Goal: Task Accomplishment & Management: Use online tool/utility

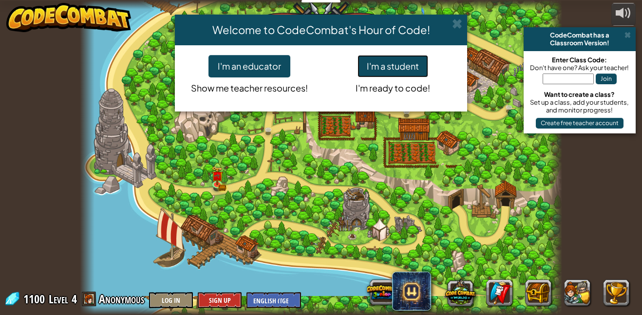
click at [403, 59] on button "I'm a student" at bounding box center [392, 66] width 71 height 22
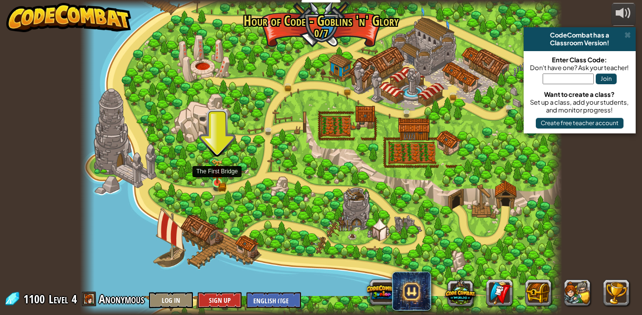
click at [212, 182] on img at bounding box center [216, 171] width 11 height 25
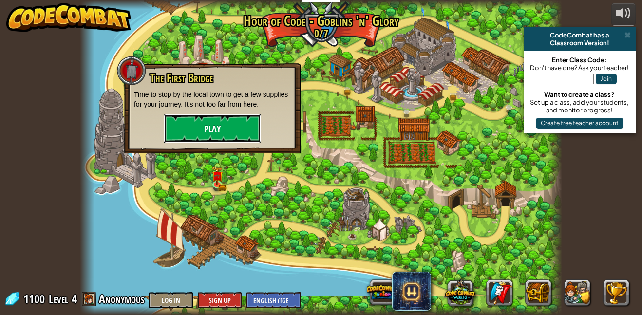
click at [204, 129] on button "Play" at bounding box center [212, 128] width 97 height 29
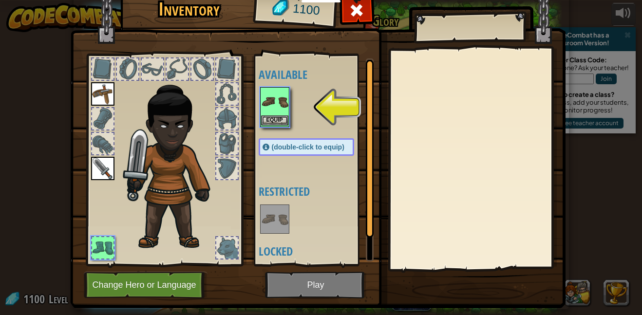
click at [268, 112] on img at bounding box center [274, 101] width 27 height 27
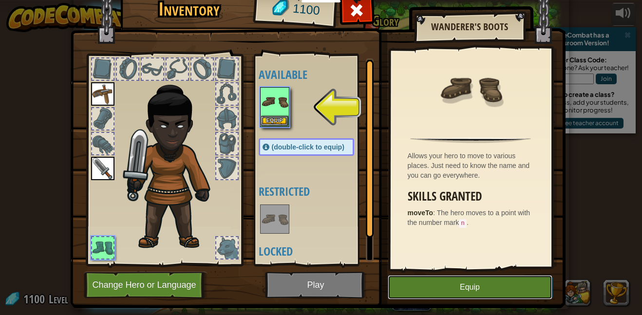
click at [451, 298] on button "Equip" at bounding box center [470, 287] width 165 height 24
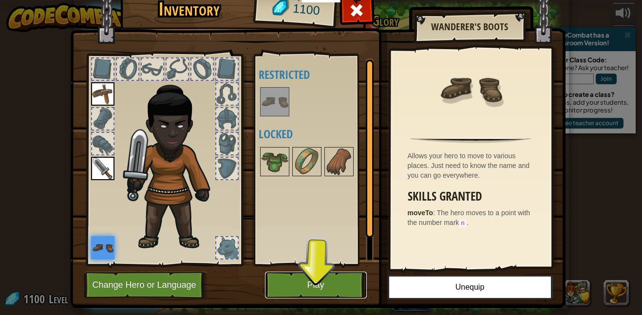
click at [335, 279] on button "Play" at bounding box center [316, 285] width 102 height 27
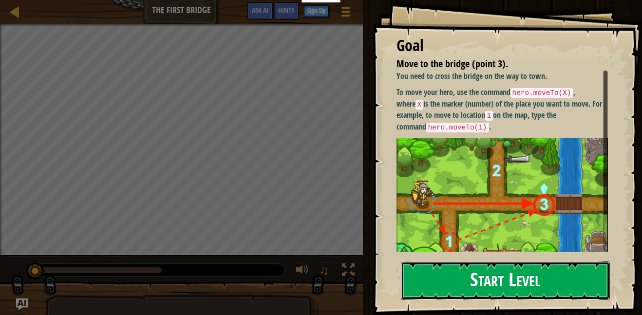
click at [519, 281] on button "Start Level" at bounding box center [505, 280] width 209 height 38
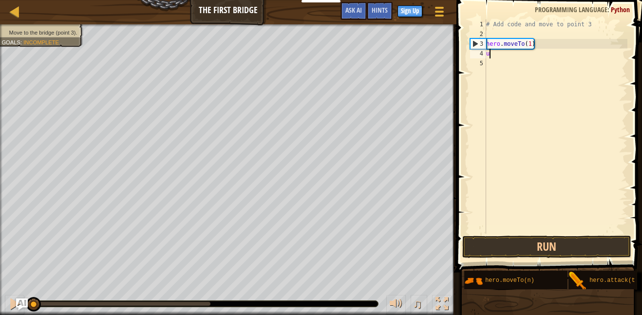
scroll to position [4, 0]
type textarea "u"
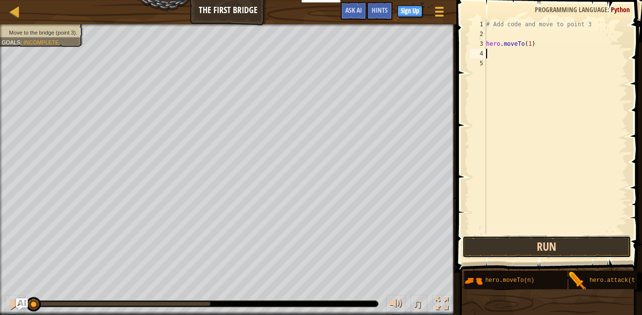
click at [514, 241] on button "Run" at bounding box center [546, 247] width 169 height 22
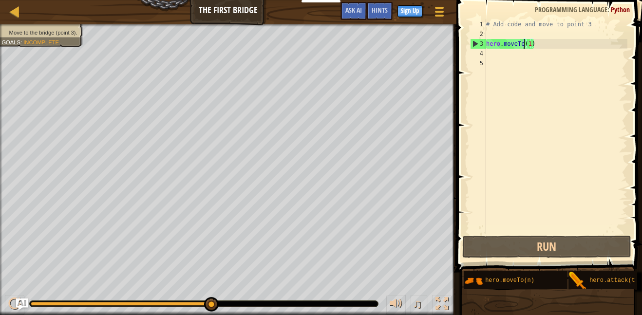
click at [525, 44] on div "# Add code and move to point 3 hero . moveTo ( 1 )" at bounding box center [555, 136] width 143 height 234
type textarea "hero.moveTo(1)"
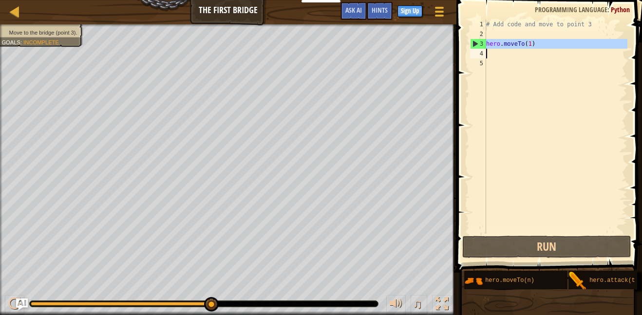
click at [525, 58] on div "# Add code and move to point 3 hero . moveTo ( 1 )" at bounding box center [555, 136] width 143 height 234
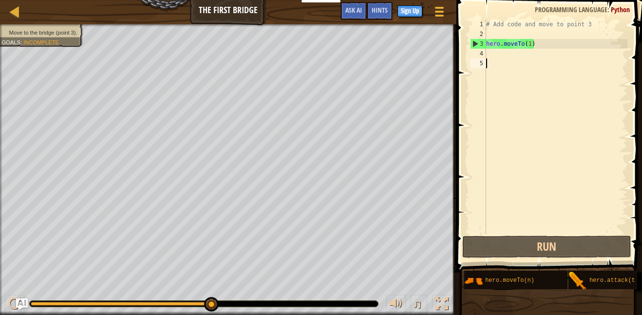
click at [519, 55] on div "# Add code and move to point 3 hero . moveTo ( 1 )" at bounding box center [555, 136] width 143 height 234
paste textarea "hero.moveTo(1)"
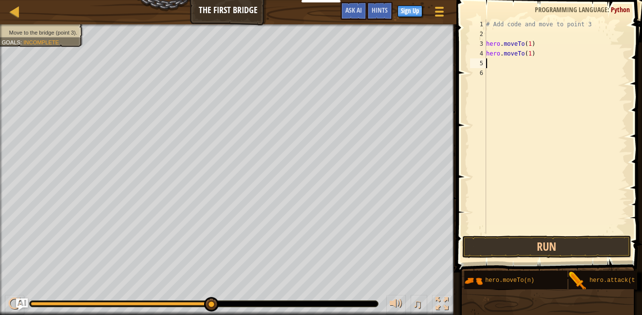
click at [531, 52] on div "# Add code and move to point 3 hero . moveTo ( 1 ) hero . moveTo ( 1 )" at bounding box center [555, 136] width 143 height 234
type textarea "hero.moveTo(2)"
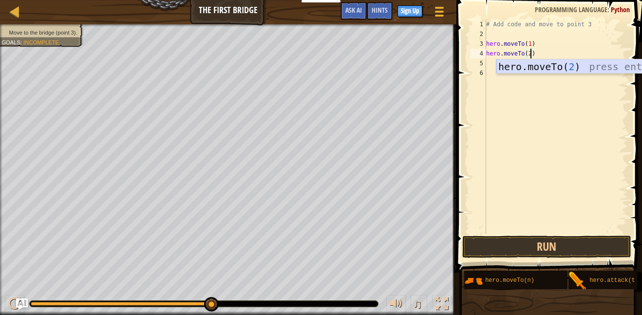
click at [536, 70] on div "hero.moveTo( 2 ) press enter" at bounding box center [588, 81] width 184 height 44
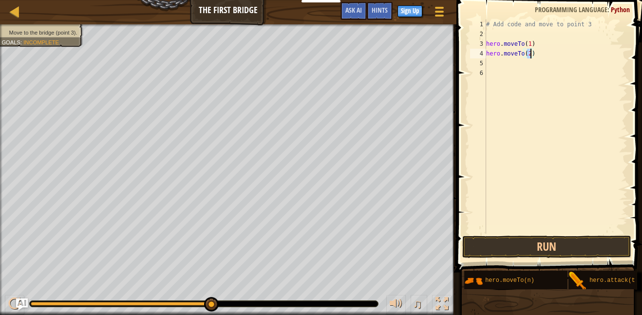
click at [531, 73] on div "# Add code and move to point 3 hero . moveTo ( 1 ) hero . moveTo ( 2 )" at bounding box center [555, 136] width 143 height 234
click at [520, 68] on div "# Add code and move to point 3 hero . moveTo ( 1 ) hero . moveTo ( 2 )" at bounding box center [555, 136] width 143 height 234
paste textarea "hero.moveTo(1)"
click at [529, 64] on div "# Add code and move to point 3 hero . moveTo ( 1 ) hero . moveTo ( 2 ) hero . m…" at bounding box center [555, 136] width 143 height 234
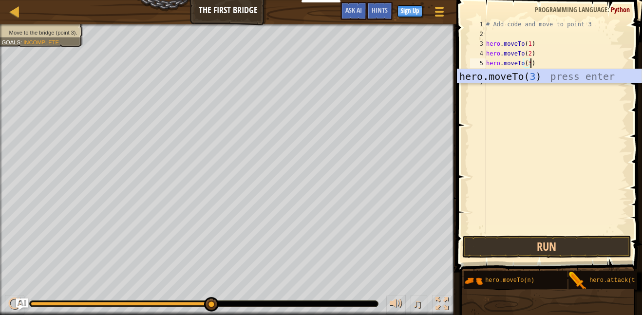
scroll to position [4, 6]
type textarea "hero.moveTo(3)"
click at [578, 246] on button "Run" at bounding box center [546, 247] width 169 height 22
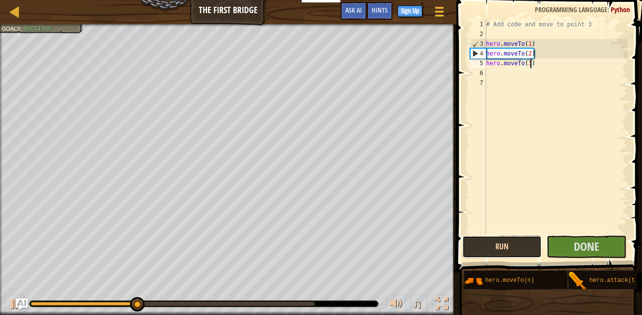
click at [520, 245] on button "Run" at bounding box center [501, 247] width 79 height 22
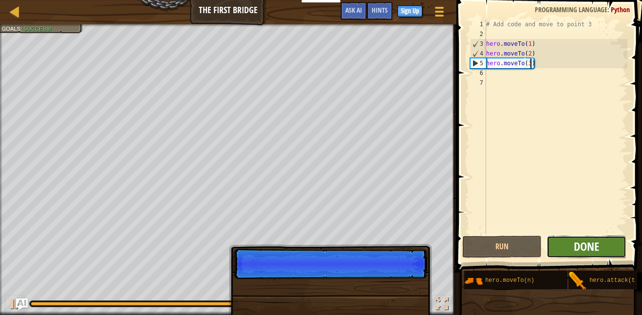
click at [579, 243] on span "Done" at bounding box center [586, 247] width 25 height 16
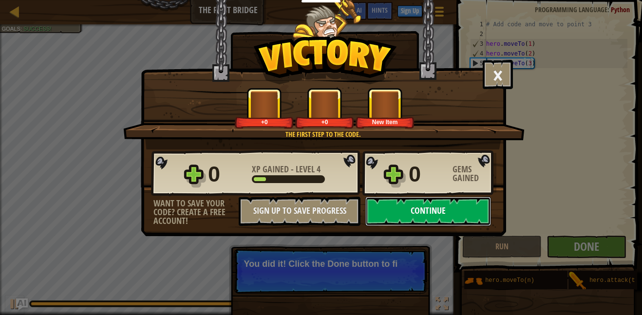
click at [435, 209] on button "Continue" at bounding box center [428, 211] width 126 height 29
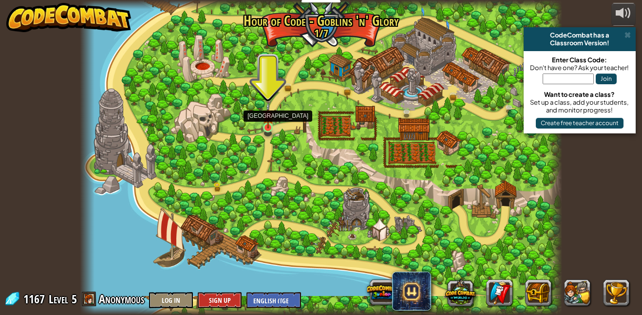
click at [272, 127] on img at bounding box center [267, 115] width 11 height 26
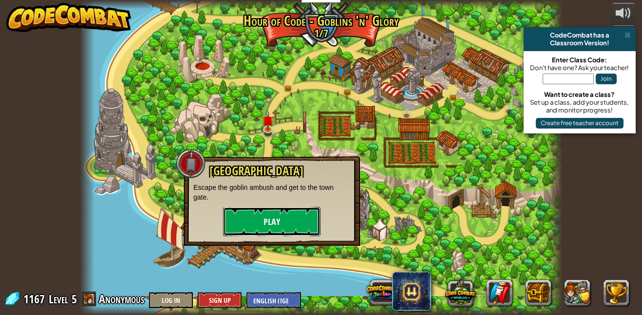
click at [279, 214] on button "Play" at bounding box center [271, 221] width 97 height 29
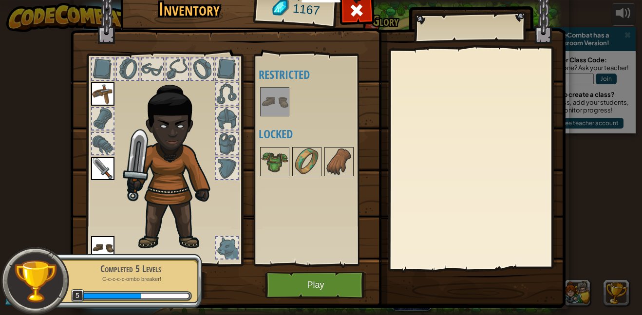
click at [273, 101] on img at bounding box center [274, 101] width 27 height 27
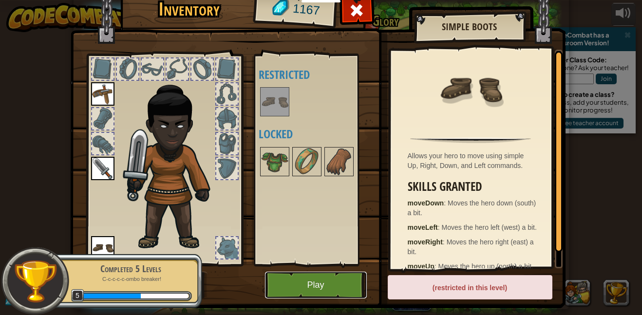
click at [316, 283] on button "Play" at bounding box center [316, 285] width 102 height 27
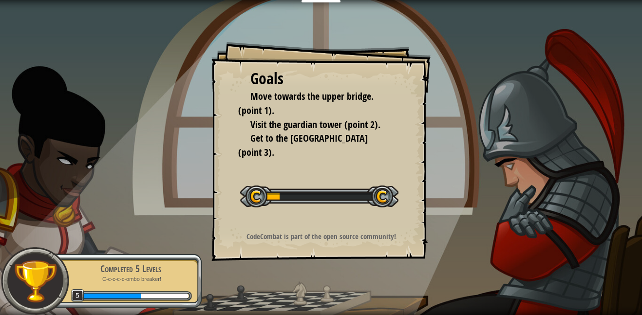
click at [330, 226] on div "Goals Move towards the upper bridge. (point 1). Visit the [GEOGRAPHIC_DATA] (po…" at bounding box center [320, 151] width 219 height 219
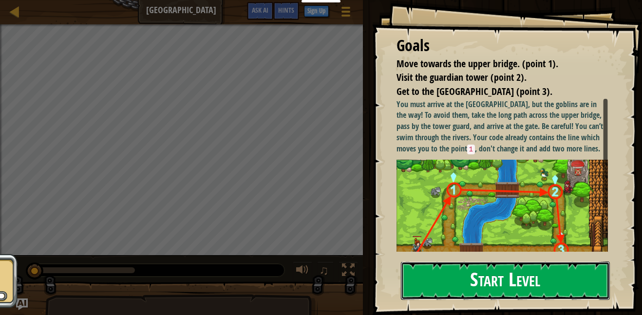
click at [452, 270] on button "Start Level" at bounding box center [505, 280] width 209 height 38
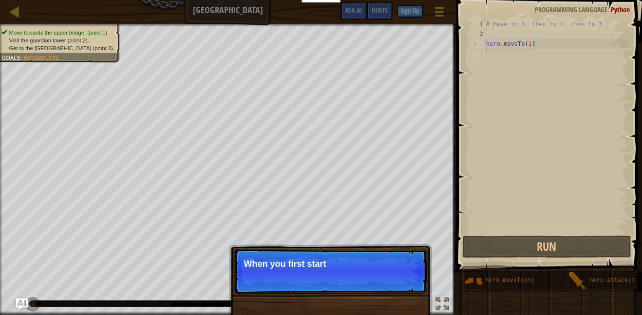
click at [508, 109] on div "# Move to 1, then to 2, then to 3 hero . moveTo ( 1 )" at bounding box center [555, 136] width 143 height 234
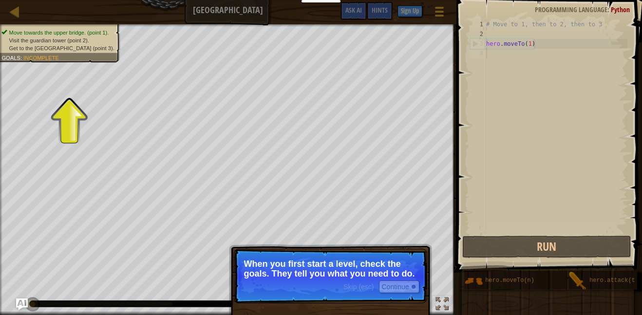
click at [501, 60] on div "# Move to 1, then to 2, then to 3 hero . moveTo ( 1 )" at bounding box center [555, 136] width 143 height 234
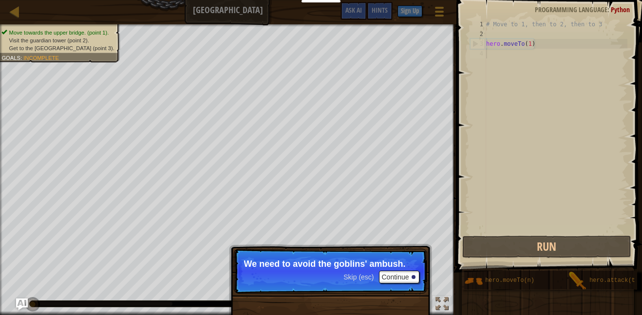
click at [425, 257] on p "Skip (esc) Continue We need to avoid the goblins' ambush." at bounding box center [330, 271] width 193 height 45
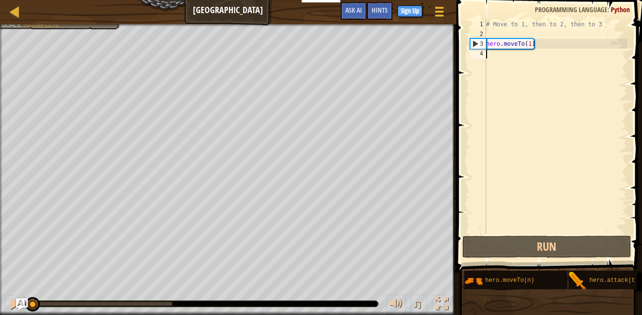
scroll to position [4, 0]
paste textarea "hero.moveTo(1)"
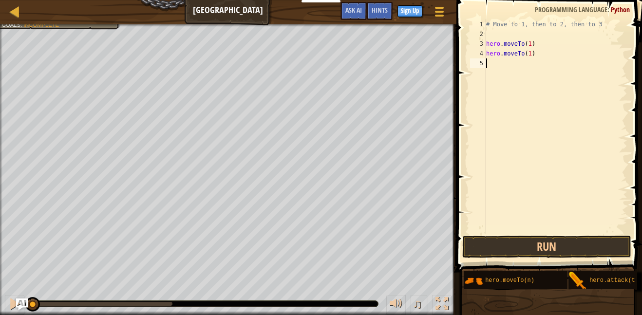
click at [530, 52] on div "# Move to 1, then to 2, then to 3 hero . moveTo ( 1 ) hero . moveTo ( 1 )" at bounding box center [555, 136] width 143 height 234
type textarea "hero.moveTo(2)"
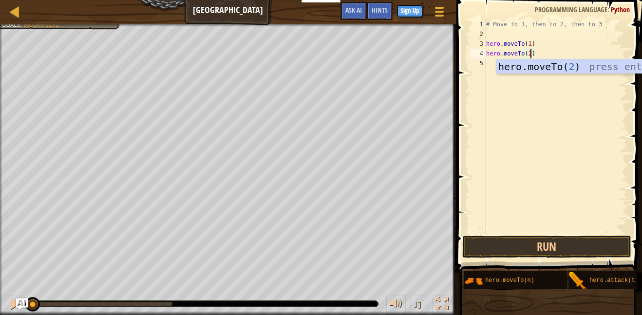
click at [508, 75] on div "# Move to 1, then to 2, then to 3 hero . moveTo ( 1 ) hero . moveTo ( 2 )" at bounding box center [555, 136] width 143 height 234
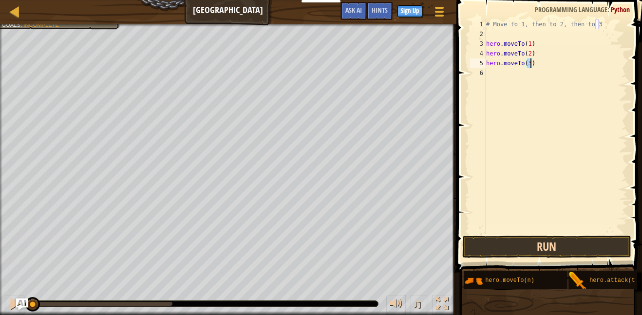
type textarea "hero.moveTo(3)"
click at [514, 241] on button "Run" at bounding box center [546, 247] width 169 height 22
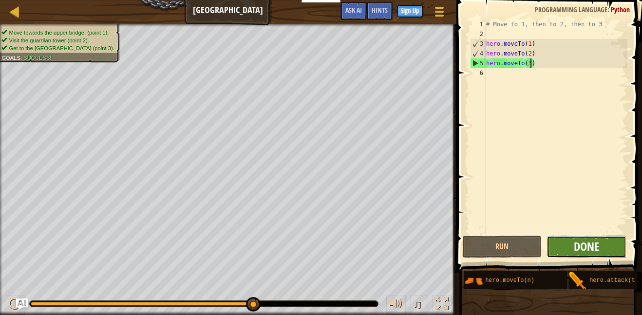
click at [583, 254] on button "Done" at bounding box center [585, 247] width 79 height 22
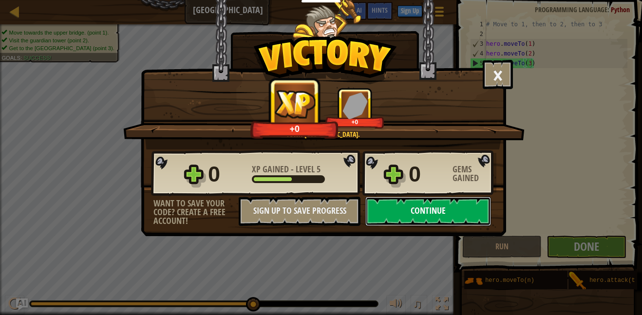
click at [397, 201] on button "Continue" at bounding box center [428, 211] width 126 height 29
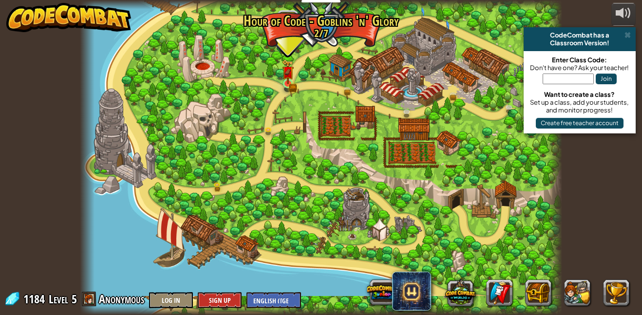
click at [284, 83] on img at bounding box center [287, 71] width 11 height 25
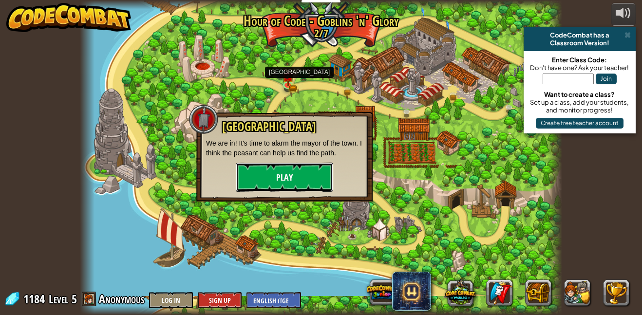
click at [282, 190] on button "Play" at bounding box center [284, 177] width 97 height 29
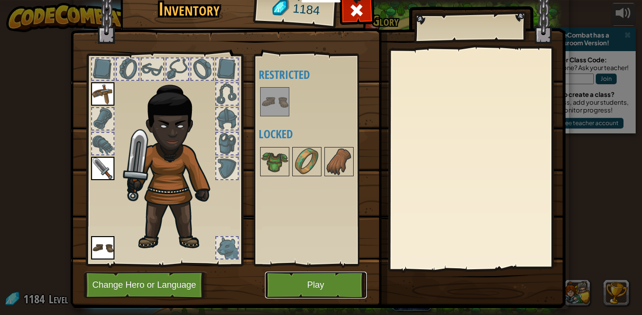
click at [297, 288] on button "Play" at bounding box center [316, 285] width 102 height 27
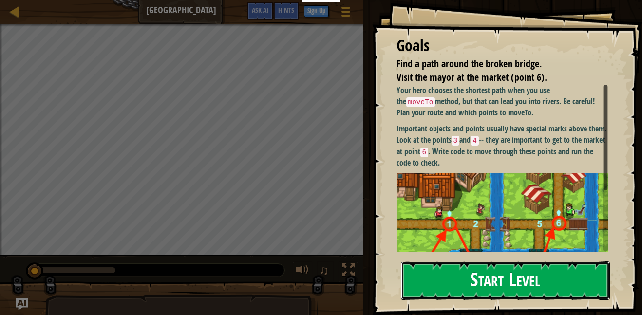
click at [531, 261] on button "Start Level" at bounding box center [505, 280] width 209 height 38
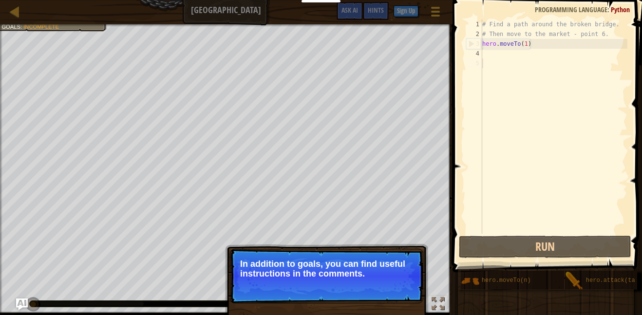
click at [505, 58] on div "# Find a path around the broken bridge. # Then move to the market - point 6. he…" at bounding box center [553, 136] width 147 height 234
click at [499, 64] on div "# Find a path around the broken bridge. # Then move to the market - point 6. he…" at bounding box center [553, 136] width 147 height 234
click at [497, 56] on div "# Find a path around the broken bridge. # Then move to the market - point 6. he…" at bounding box center [553, 136] width 147 height 234
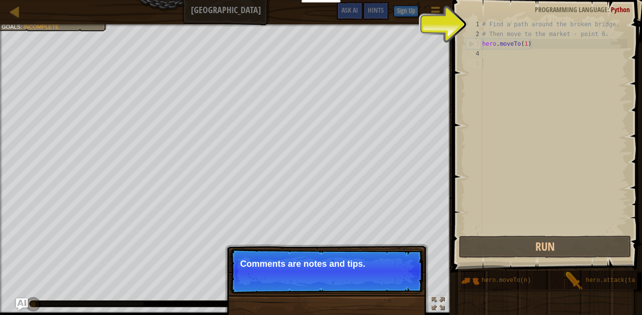
click at [487, 81] on div "# Find a path around the broken bridge. # Then move to the market - point 6. he…" at bounding box center [553, 136] width 147 height 234
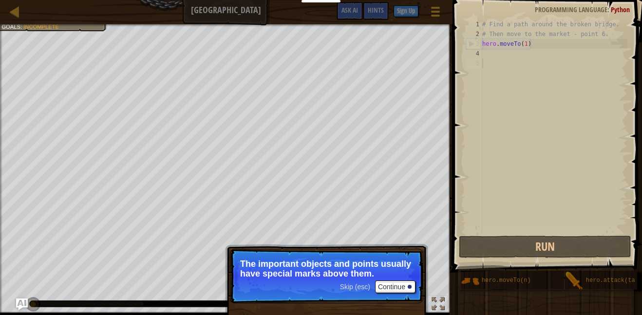
click at [488, 58] on div "# Find a path around the broken bridge. # Then move to the market - point 6. he…" at bounding box center [553, 136] width 147 height 234
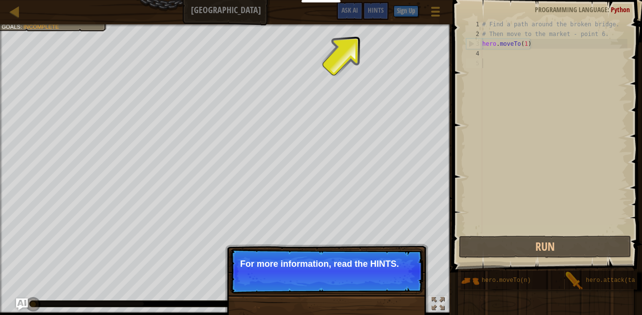
click at [488, 58] on div "# Find a path around the broken bridge. # Then move to the market - point 6. he…" at bounding box center [553, 136] width 147 height 234
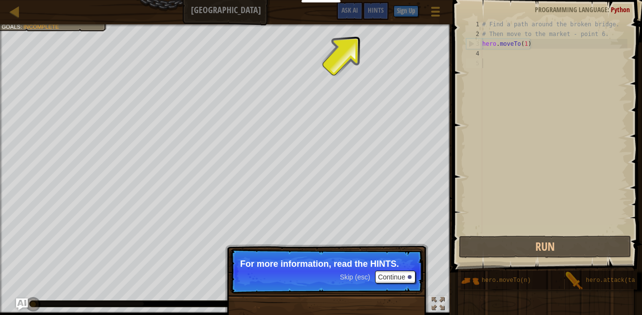
click at [488, 58] on div "# Find a path around the broken bridge. # Then move to the market - point 6. he…" at bounding box center [553, 136] width 147 height 234
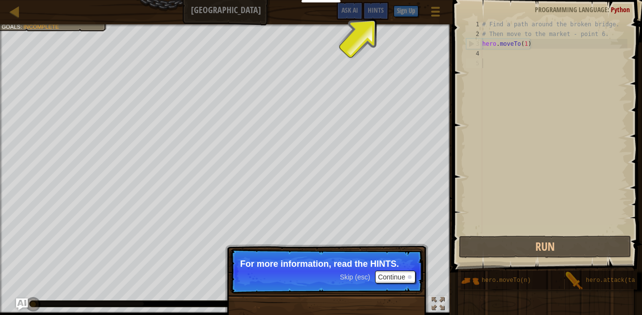
click at [516, 48] on div "# Find a path around the broken bridge. # Then move to the market - point 6. he…" at bounding box center [553, 136] width 147 height 234
type textarea "hero.moveTo(1)"
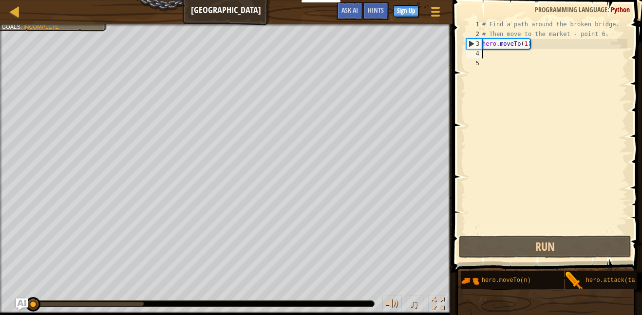
click at [524, 55] on div "# Find a path around the broken bridge. # Then move to the market - point 6. he…" at bounding box center [553, 136] width 147 height 234
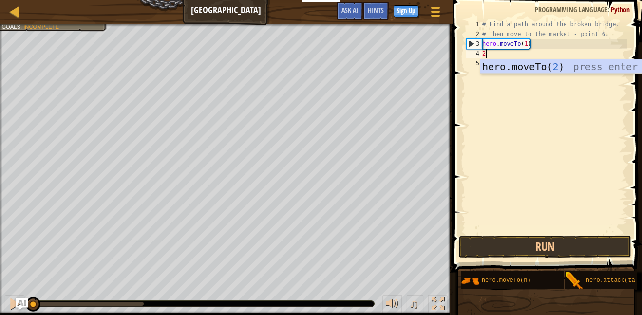
type textarea "hero.moveTo(2)"
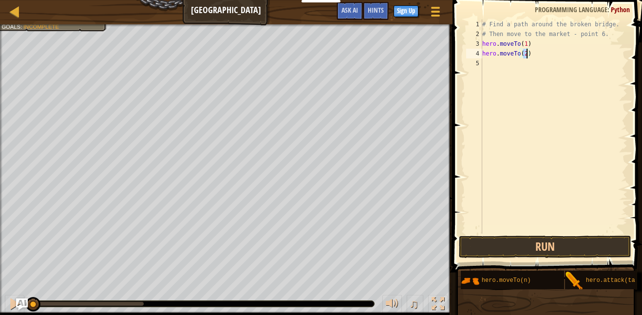
click at [523, 70] on div "# Find a path around the broken bridge. # Then move to the market - point 6. he…" at bounding box center [553, 136] width 147 height 234
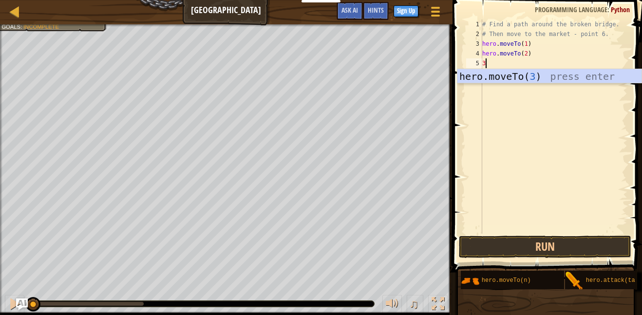
type textarea "hero.moveTo(3)"
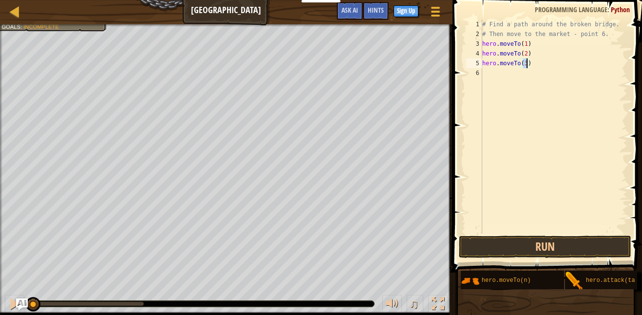
click at [524, 80] on div "# Find a path around the broken bridge. # Then move to the market - point 6. he…" at bounding box center [553, 136] width 147 height 234
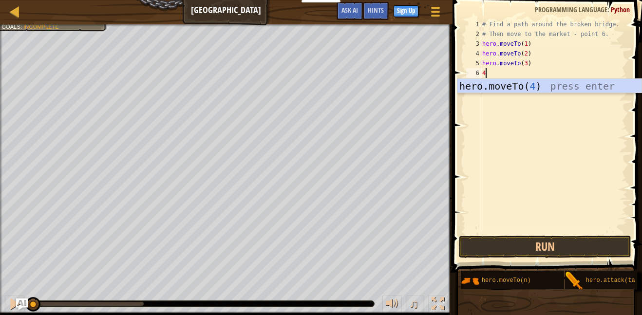
type textarea "hero.moveTo(4)"
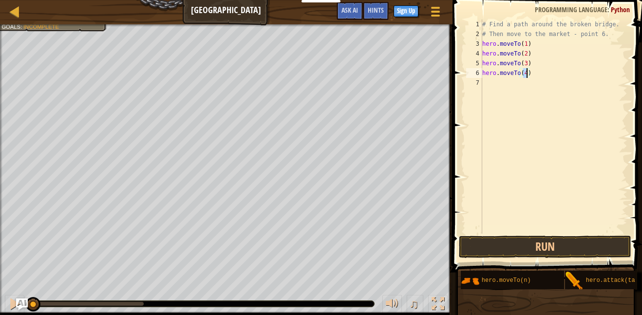
click at [521, 84] on div "# Find a path around the broken bridge. # Then move to the market - point 6. he…" at bounding box center [553, 136] width 147 height 234
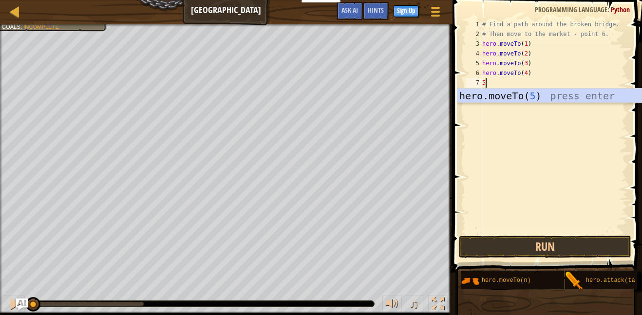
type textarea "hero.moveTo(5)"
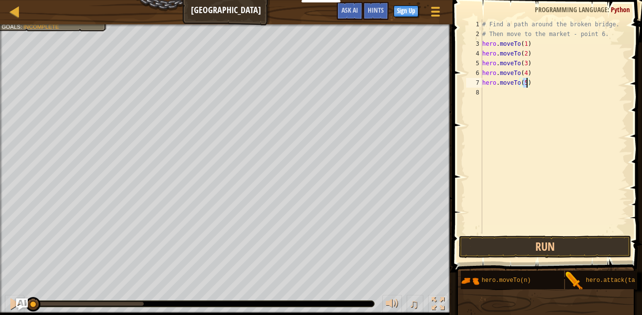
click at [517, 94] on div "# Find a path around the broken bridge. # Then move to the market - point 6. he…" at bounding box center [553, 136] width 147 height 234
type textarea "hero.moveTo(6)"
click at [503, 242] on button "Run" at bounding box center [545, 247] width 172 height 22
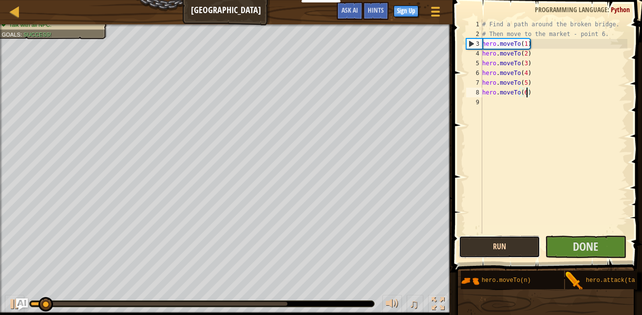
click at [503, 242] on button "Run" at bounding box center [499, 247] width 81 height 22
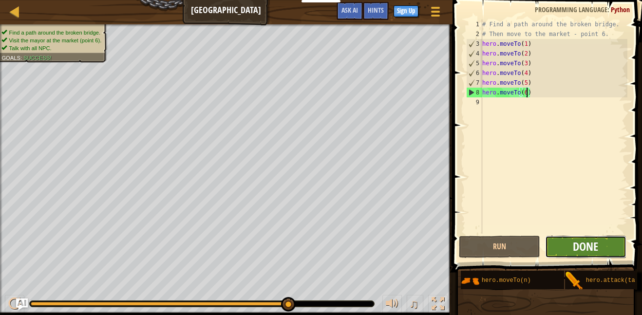
click at [593, 249] on span "Done" at bounding box center [585, 247] width 25 height 16
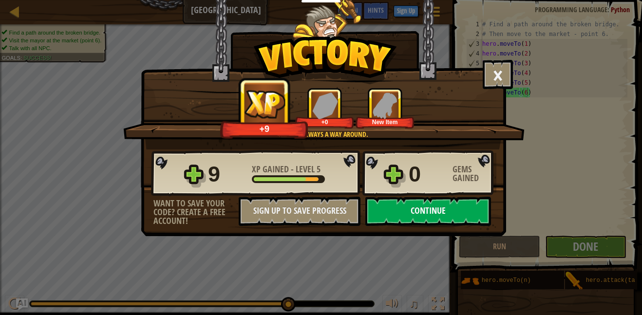
click at [445, 214] on button "Continue" at bounding box center [428, 211] width 126 height 29
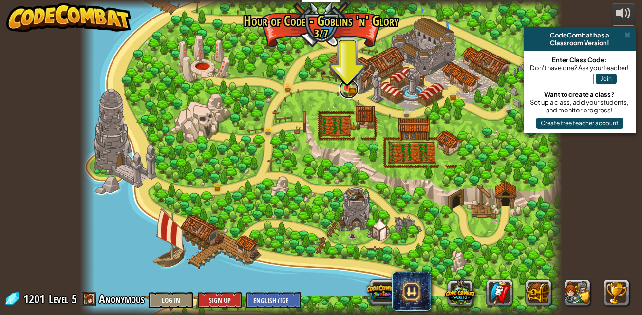
click at [354, 85] on link at bounding box center [348, 88] width 19 height 19
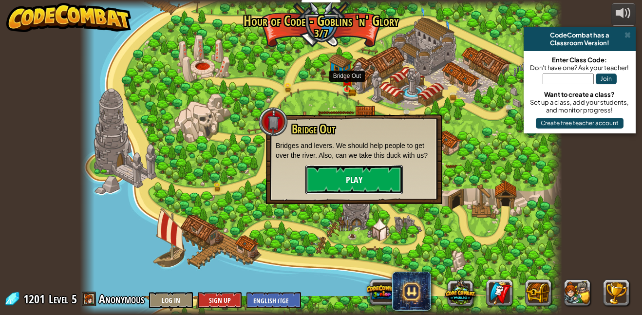
click at [363, 174] on button "Play" at bounding box center [353, 179] width 97 height 29
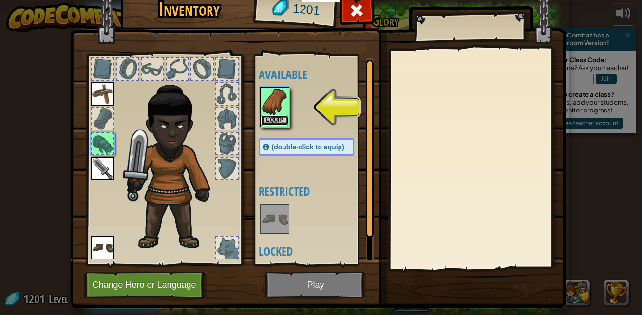
click at [285, 119] on button "Equip" at bounding box center [274, 120] width 27 height 10
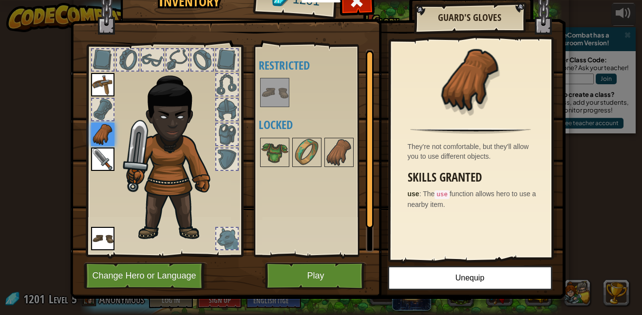
scroll to position [15, 0]
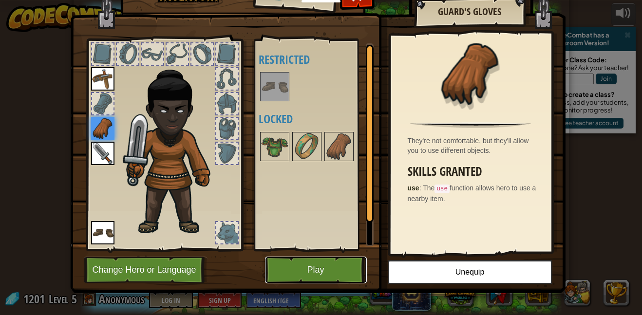
click at [268, 274] on button "Play" at bounding box center [316, 270] width 102 height 27
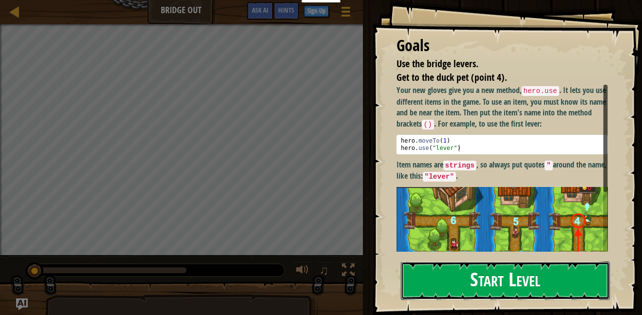
click at [568, 279] on button "Start Level" at bounding box center [505, 280] width 209 height 38
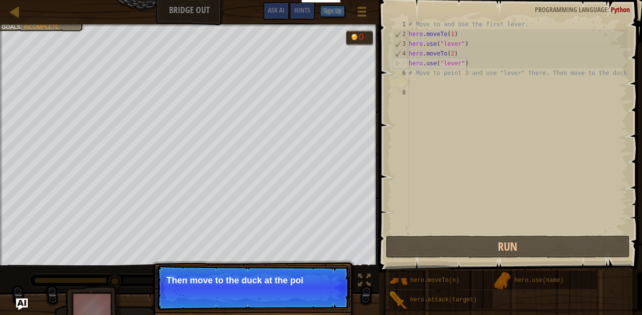
click at [527, 153] on div "# Move to and use the first lever. hero . moveTo ( 1 ) hero . use ( "lever" ) h…" at bounding box center [517, 136] width 221 height 234
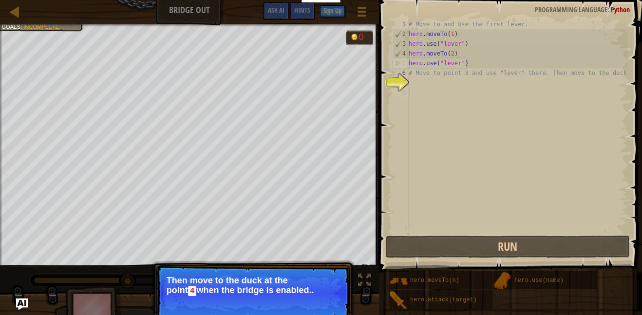
click at [471, 75] on div "# Move to and use the first lever. hero . moveTo ( 1 ) hero . use ( "lever" ) h…" at bounding box center [517, 136] width 221 height 234
type textarea "# Move to point 3 and use "lever" there. Then move to the duck."
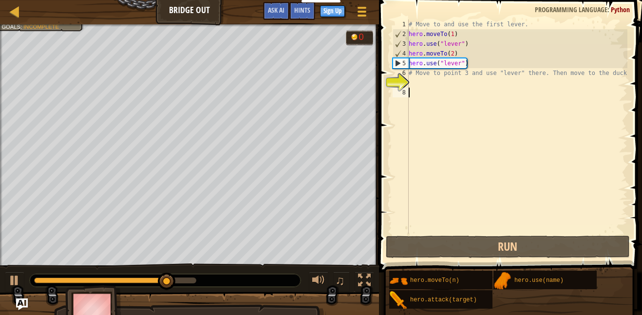
click at [455, 89] on div "# Move to and use the first lever. hero . moveTo ( 1 ) hero . use ( "lever" ) h…" at bounding box center [517, 136] width 221 height 234
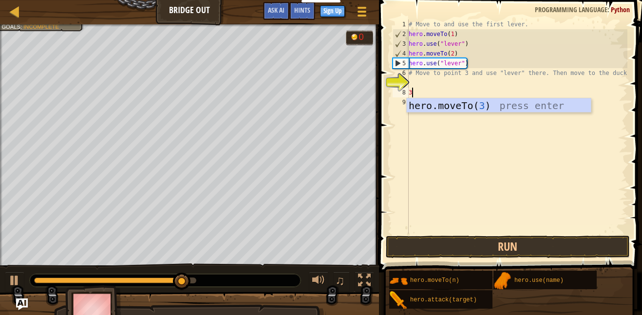
type textarea "hero.moveTo(3)"
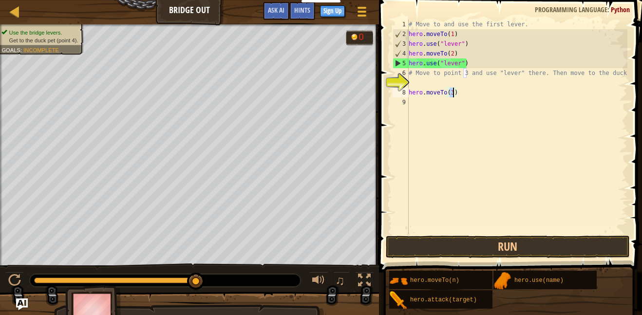
click at [455, 103] on div "# Move to and use the first lever. hero . moveTo ( 1 ) hero . use ( "lever" ) h…" at bounding box center [517, 136] width 221 height 234
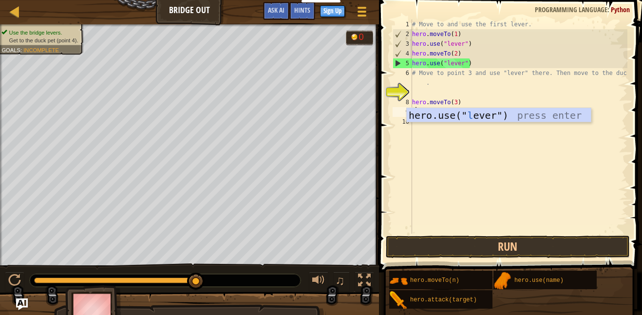
scroll to position [4, 0]
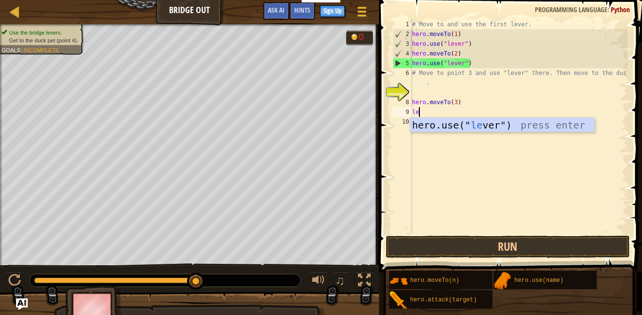
type textarea "hero.use("lever")"
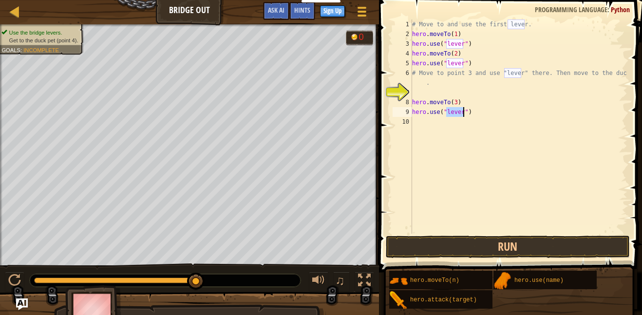
click at [432, 125] on div "# Move to and use the first lever. hero . moveTo ( 1 ) hero . use ( "lever" ) h…" at bounding box center [518, 136] width 217 height 234
type textarea "u"
type textarea "hero.moveTo(4)"
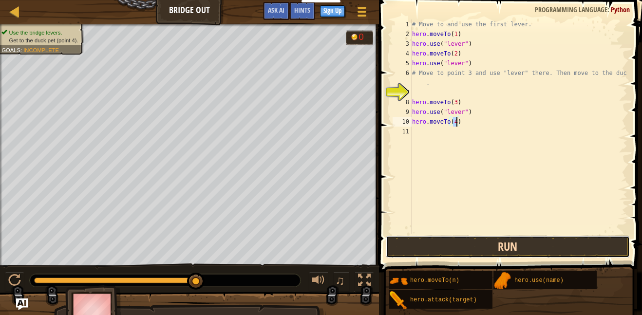
click at [461, 253] on button "Run" at bounding box center [508, 247] width 244 height 22
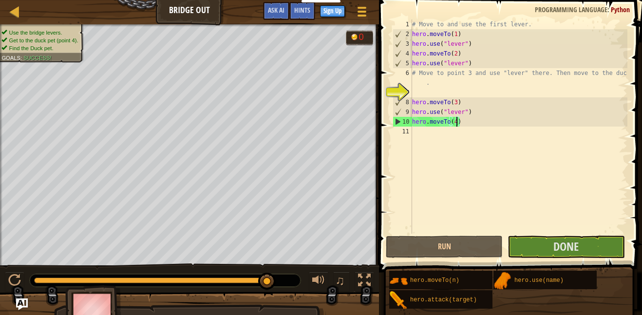
drag, startPoint x: 167, startPoint y: 283, endPoint x: 312, endPoint y: 294, distance: 145.5
click at [312, 294] on div "Use the bridge levers. Get to the duck pet (point 4). Find the Duck pet. Goals …" at bounding box center [321, 177] width 642 height 307
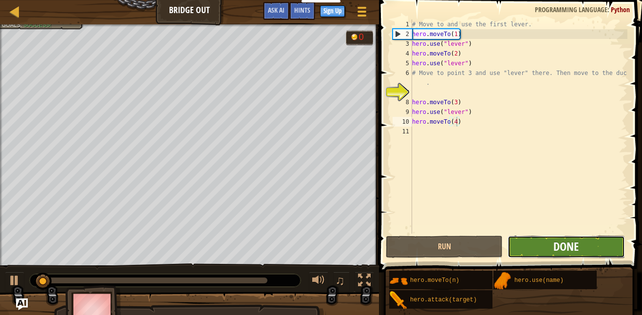
click at [577, 249] on span "Done" at bounding box center [565, 247] width 25 height 16
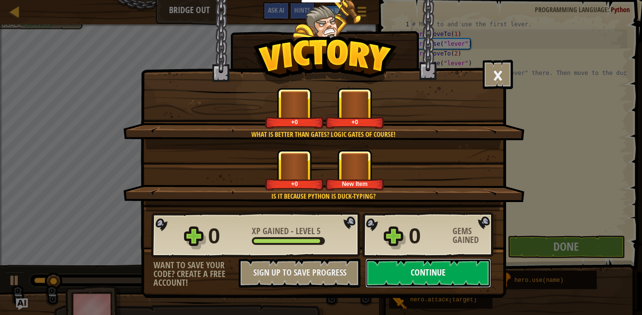
click at [390, 271] on button "Continue" at bounding box center [428, 273] width 126 height 29
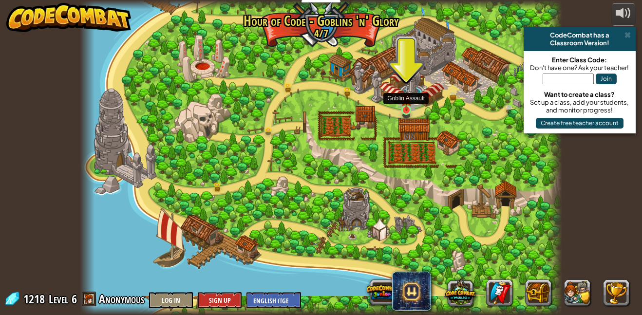
click at [404, 102] on img at bounding box center [406, 98] width 11 height 26
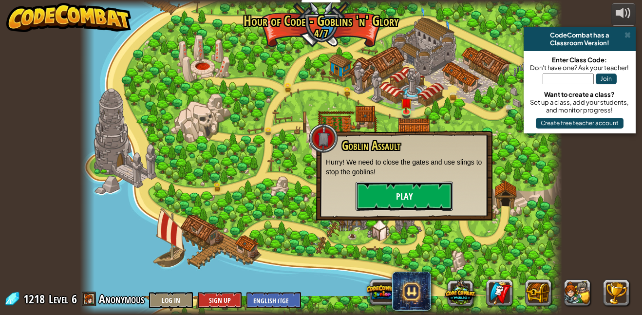
click at [400, 191] on button "Play" at bounding box center [403, 196] width 97 height 29
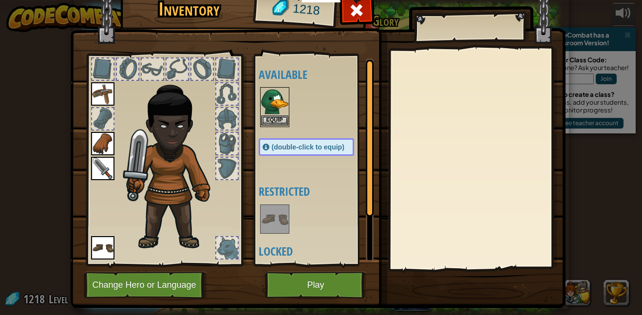
click at [286, 107] on img at bounding box center [274, 101] width 27 height 27
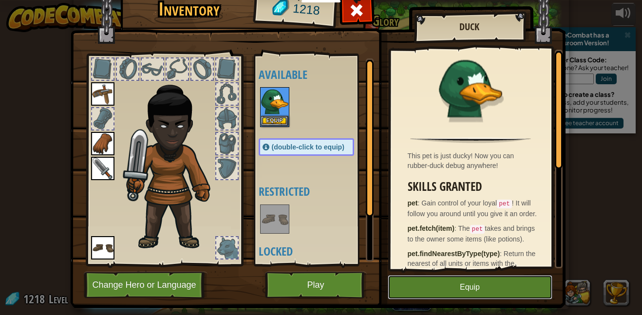
click at [414, 282] on button "Equip" at bounding box center [470, 287] width 165 height 24
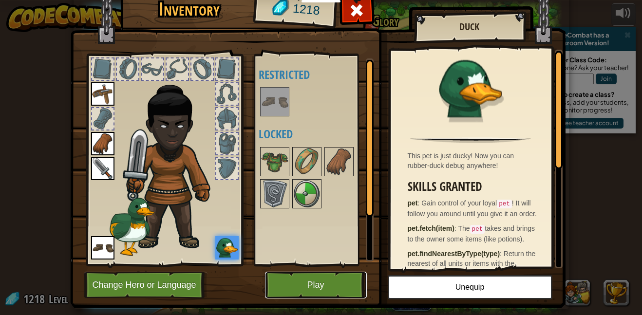
click at [332, 285] on button "Play" at bounding box center [316, 285] width 102 height 27
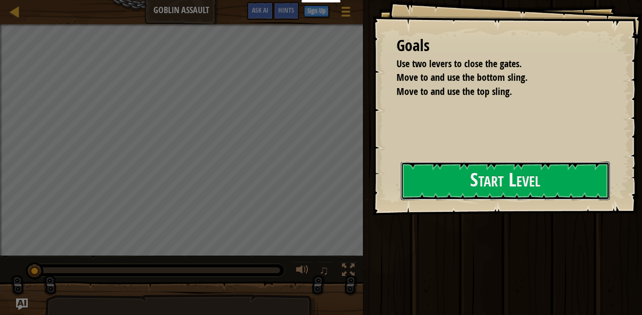
click at [460, 186] on button "Start Level" at bounding box center [505, 181] width 209 height 38
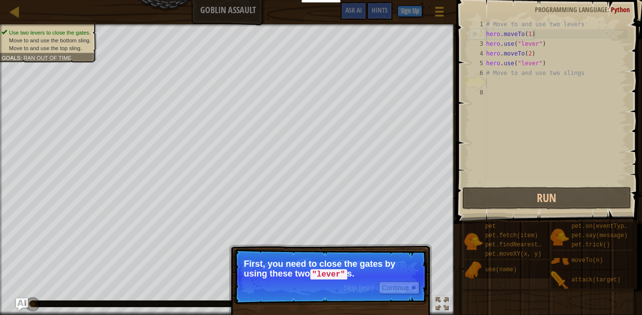
click at [489, 94] on div "# Move to and use two levers hero . moveTo ( 1 ) hero . use ( "lever" ) hero . …" at bounding box center [555, 111] width 143 height 185
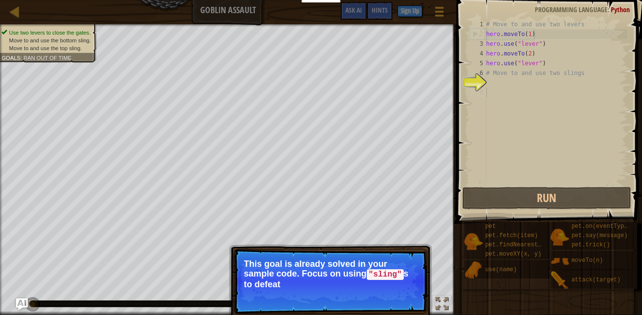
click at [495, 104] on div "# Move to and use two levers hero . moveTo ( 1 ) hero . use ( "lever" ) hero . …" at bounding box center [555, 111] width 143 height 185
click at [464, 140] on span at bounding box center [549, 98] width 193 height 252
click at [487, 132] on div "# Move to and use two levers hero . moveTo ( 1 ) hero . use ( "lever" ) hero . …" at bounding box center [555, 111] width 143 height 185
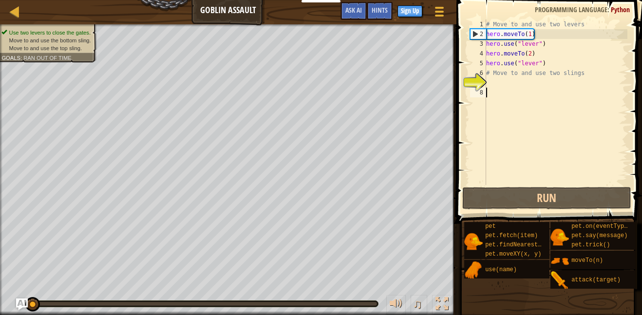
scroll to position [4, 0]
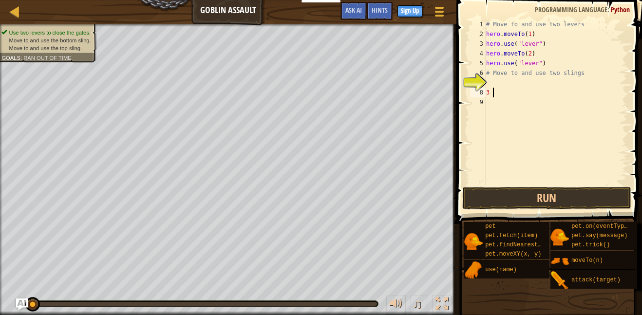
type textarea "3"
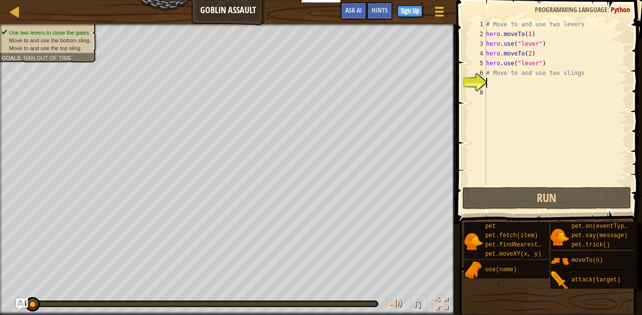
type textarea "3"
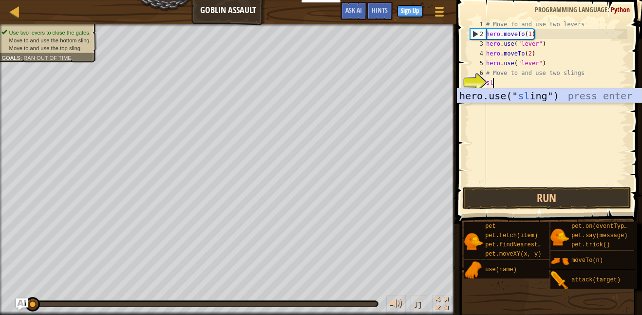
scroll to position [4, 0]
type textarea "s"
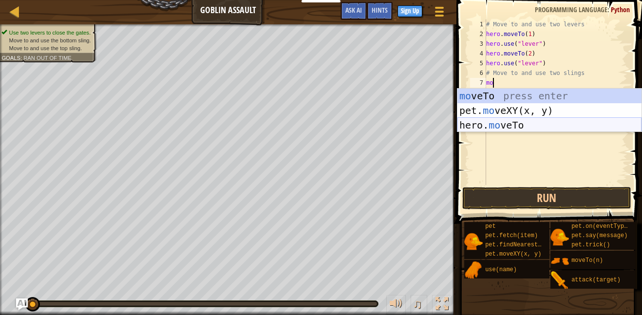
click at [565, 125] on div "mo veTo press enter pet. mo veXY(x, y) press enter hero. mo veTo press enter" at bounding box center [549, 125] width 184 height 73
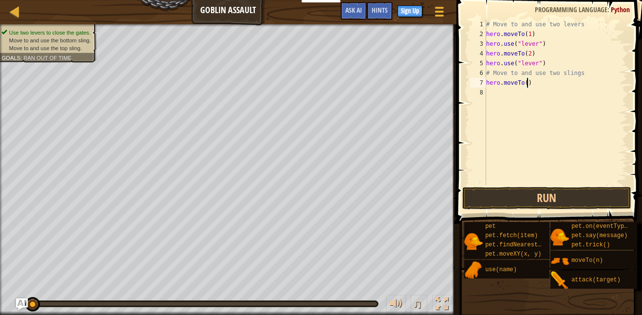
type textarea "hero.moveTo(3)"
click at [513, 93] on div "# Move to and use two levers hero . moveTo ( 1 ) hero . use ( "lever" ) hero . …" at bounding box center [555, 111] width 143 height 185
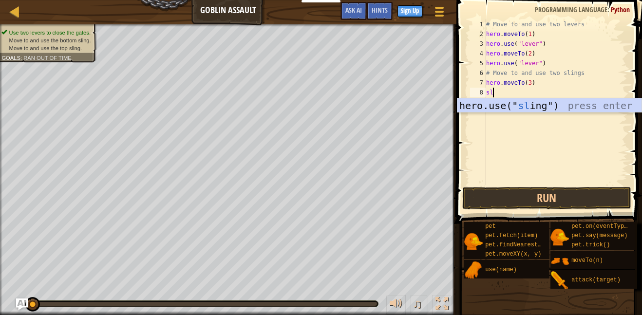
scroll to position [4, 1]
type textarea "hero.use("sling")"
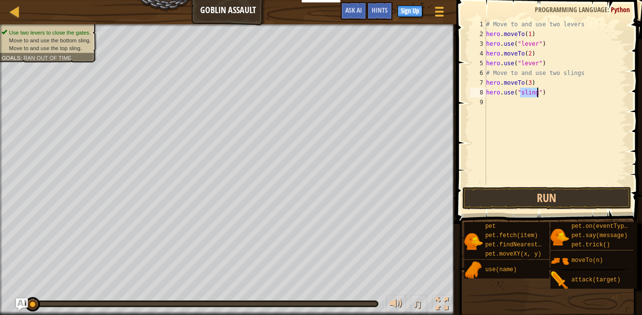
click at [496, 103] on div "# Move to and use two levers hero . moveTo ( 1 ) hero . use ( "lever" ) hero . …" at bounding box center [555, 111] width 143 height 185
type textarea "4"
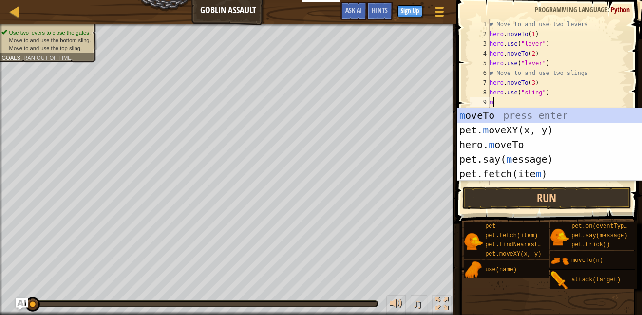
scroll to position [4, 0]
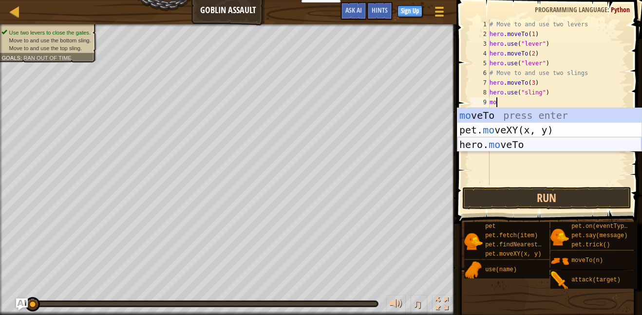
click at [503, 142] on div "mo veTo press enter pet. mo veXY(x, y) press enter hero. mo veTo press enter" at bounding box center [549, 144] width 184 height 73
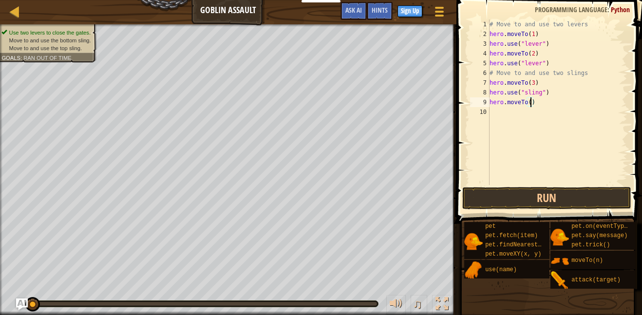
type textarea "hero.moveTo(4)"
type textarea "hero.use("sling")"
click at [527, 192] on button "Run" at bounding box center [546, 198] width 169 height 22
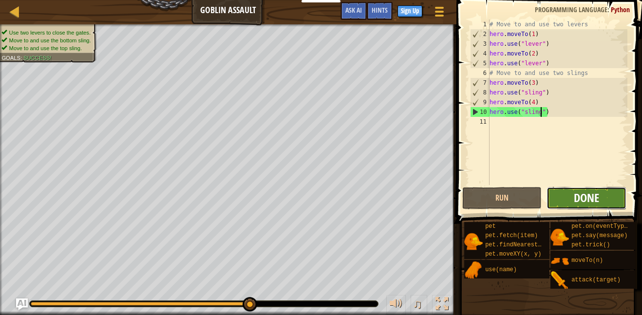
click at [596, 199] on span "Done" at bounding box center [586, 198] width 25 height 16
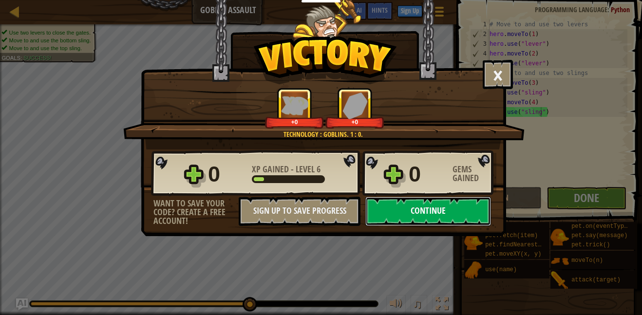
click at [461, 216] on button "Continue" at bounding box center [428, 211] width 126 height 29
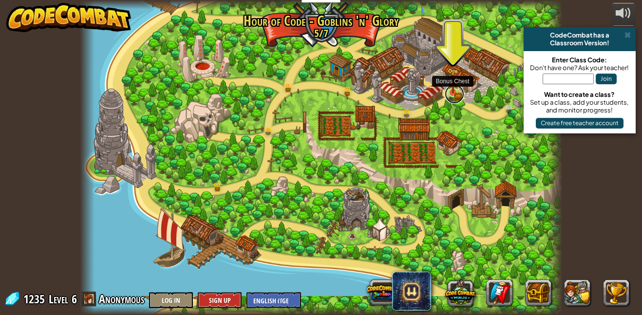
click at [456, 96] on link at bounding box center [454, 93] width 19 height 19
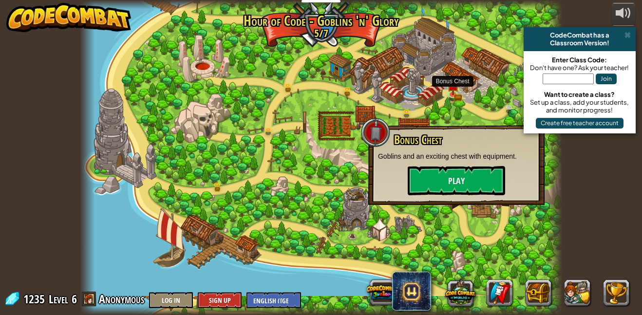
click at [455, 206] on div at bounding box center [321, 157] width 482 height 315
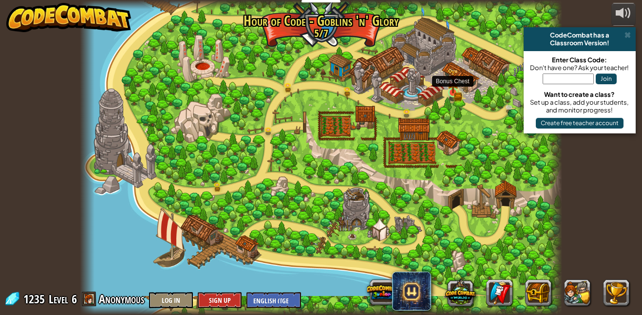
click at [452, 89] on img at bounding box center [452, 80] width 11 height 25
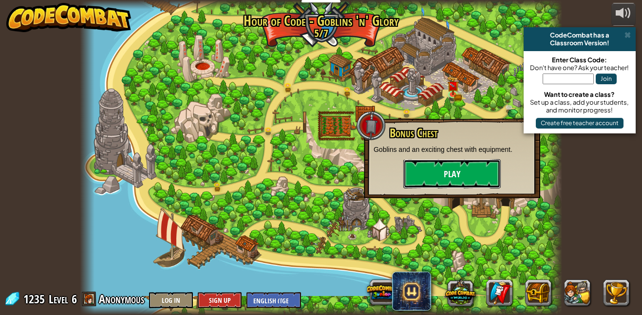
click at [436, 160] on button "Play" at bounding box center [451, 173] width 97 height 29
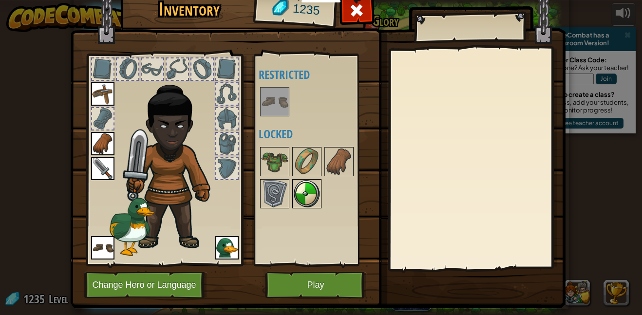
click at [301, 194] on img at bounding box center [306, 193] width 27 height 27
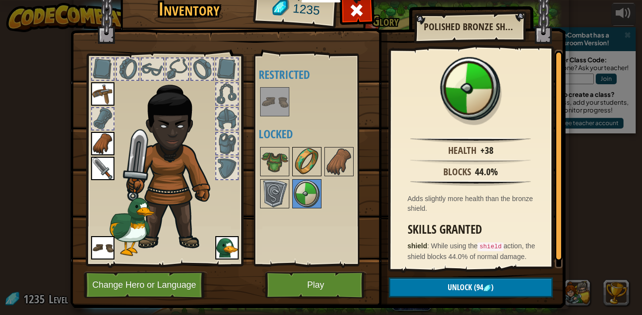
click at [303, 161] on img at bounding box center [306, 161] width 27 height 27
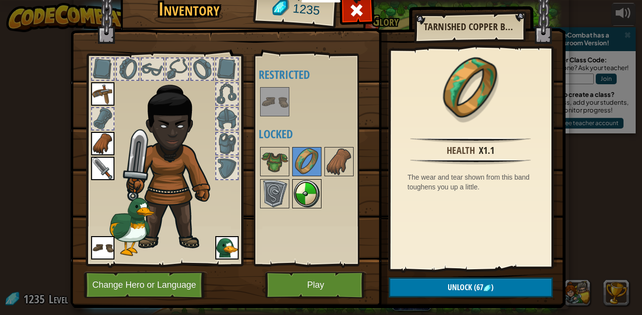
click at [303, 189] on img at bounding box center [306, 193] width 27 height 27
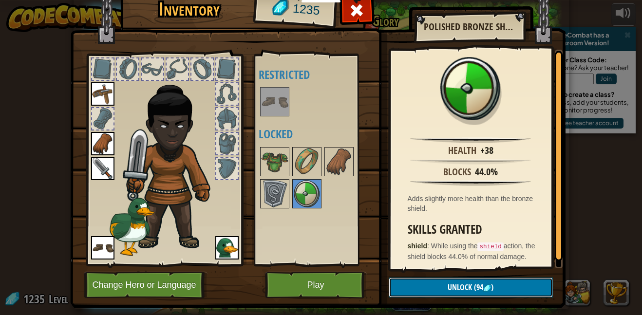
click at [536, 285] on button "Unlock (94 )" at bounding box center [471, 288] width 164 height 20
click at [536, 289] on button "Confirm" at bounding box center [471, 288] width 164 height 20
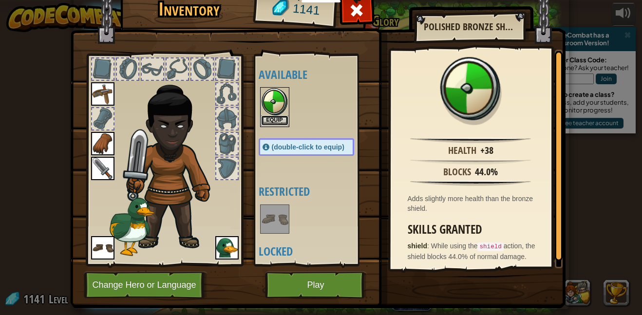
click at [275, 123] on button "Equip" at bounding box center [274, 120] width 27 height 10
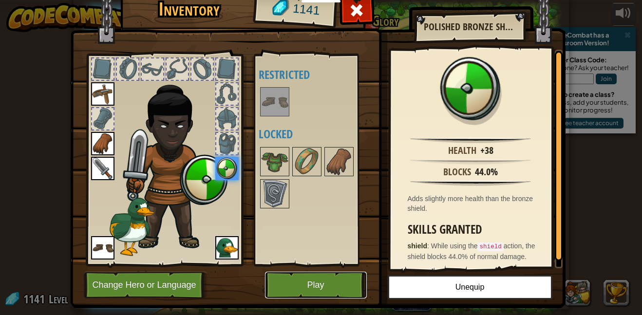
click at [289, 277] on button "Play" at bounding box center [316, 285] width 102 height 27
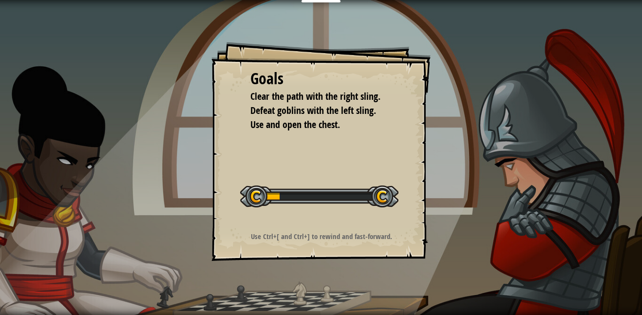
click at [567, 267] on div "Goals Clear the path with the right sling. Defeat goblins with the left sling. …" at bounding box center [321, 157] width 642 height 315
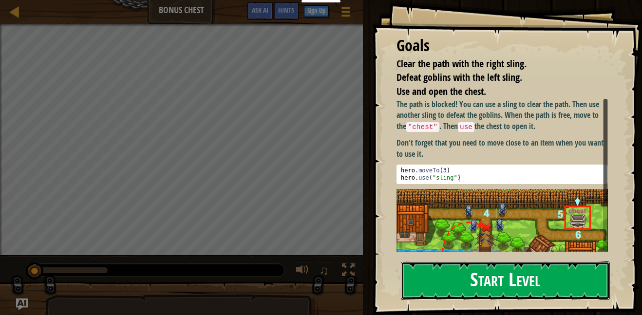
click at [582, 295] on button "Start Level" at bounding box center [505, 280] width 209 height 38
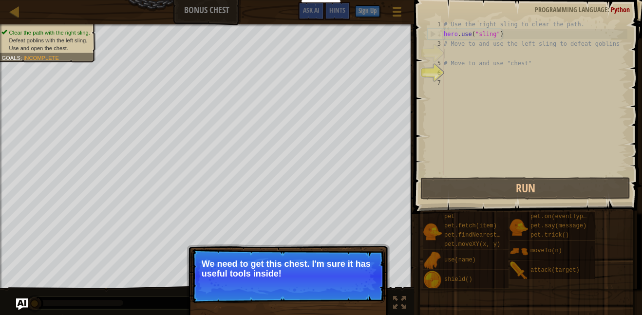
click at [551, 73] on div "# Use the right sling to clear the path. hero . use ( "sling" ) # Move to and u…" at bounding box center [535, 106] width 186 height 175
click at [544, 85] on div "# Use the right sling to clear the path. hero . use ( "sling" ) # Move to and u…" at bounding box center [535, 106] width 186 height 175
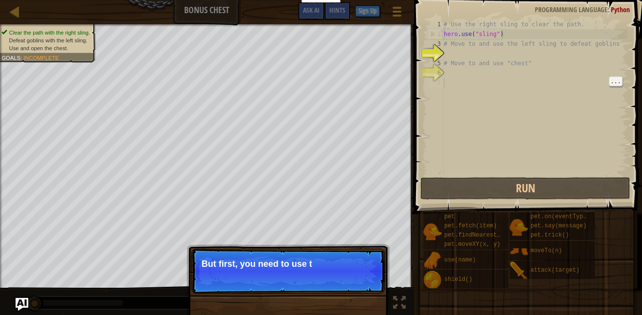
click at [23, 308] on img "Ask AI" at bounding box center [22, 304] width 13 height 13
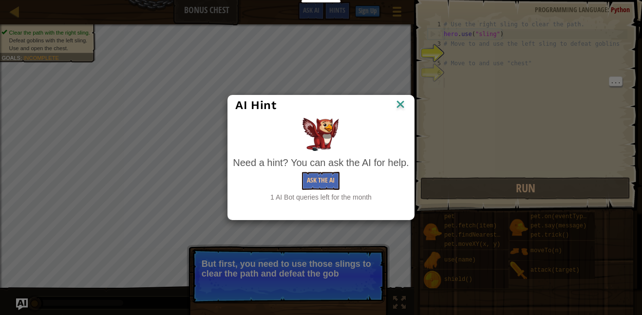
click at [394, 101] on img at bounding box center [400, 105] width 13 height 15
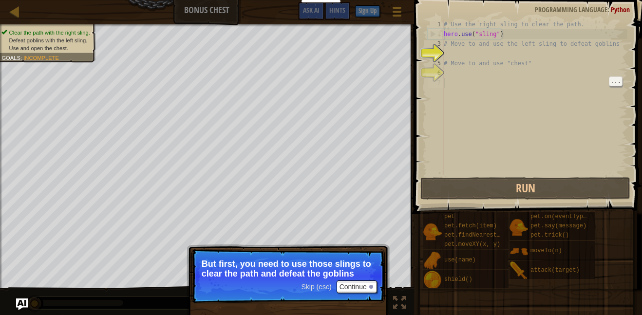
scroll to position [4, 0]
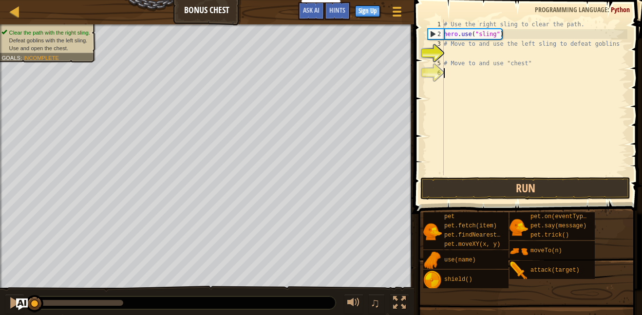
type textarea "# Move to and use "chest""
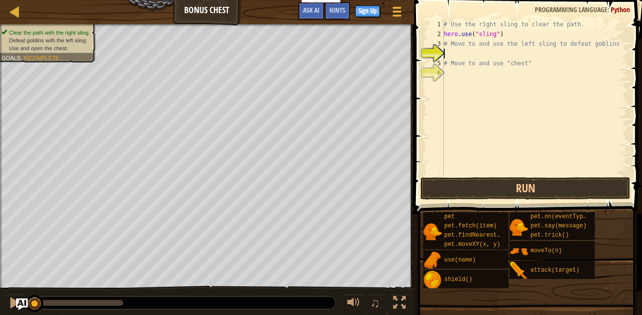
type textarea "w"
type textarea "2"
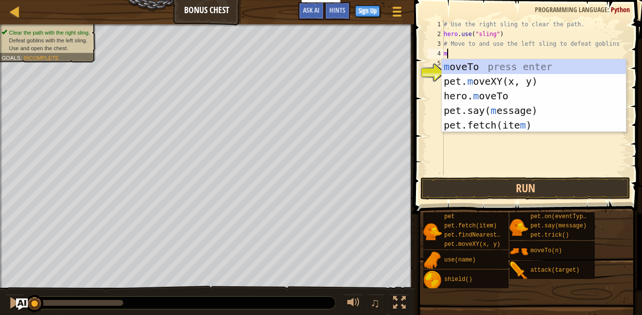
scroll to position [4, 0]
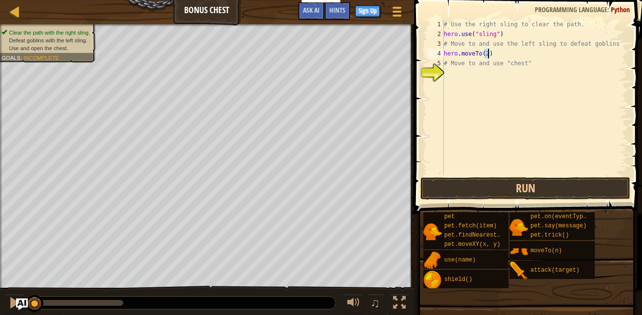
type textarea "# Move to and use "chest""
type textarea "3"
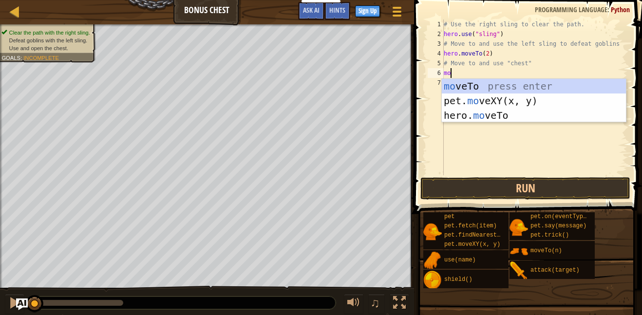
scroll to position [4, 0]
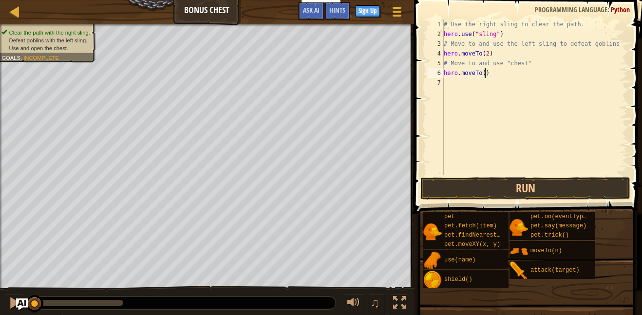
type textarea "hero.moveTo(3)"
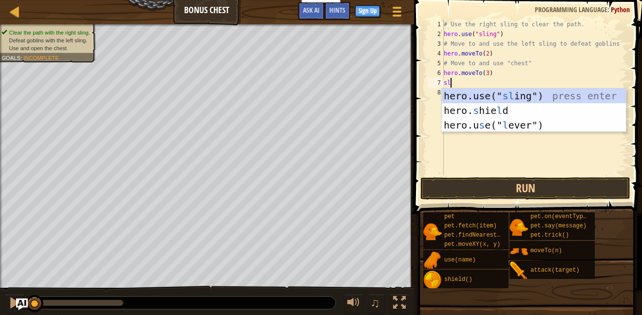
type textarea "hero.use("sling")"
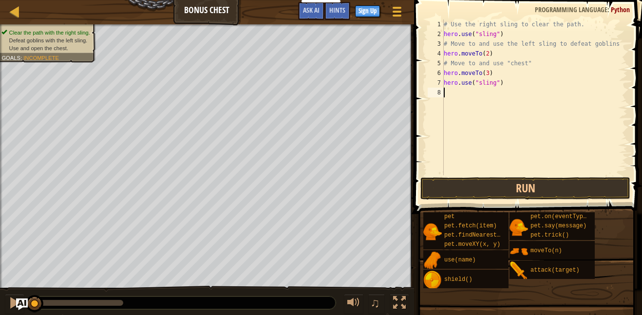
scroll to position [4, 0]
type textarea "4"
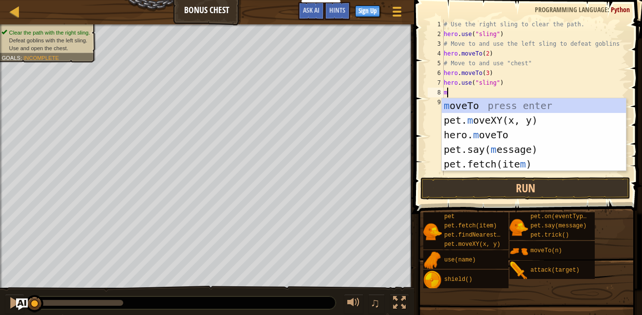
scroll to position [4, 0]
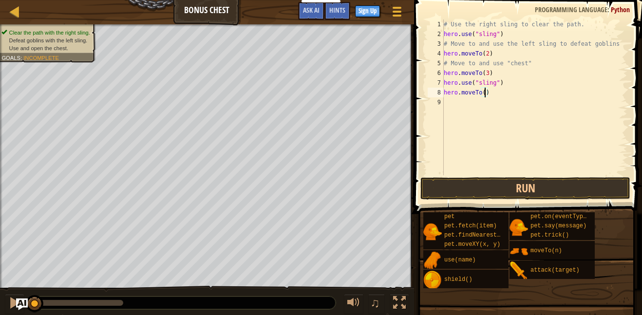
type textarea "hero.moveTo(4)"
type textarea "hero.moveTo(5)"
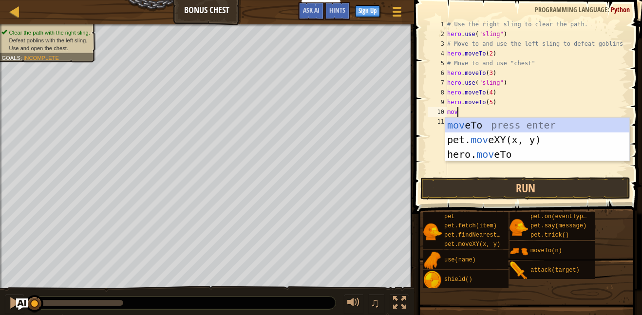
scroll to position [4, 1]
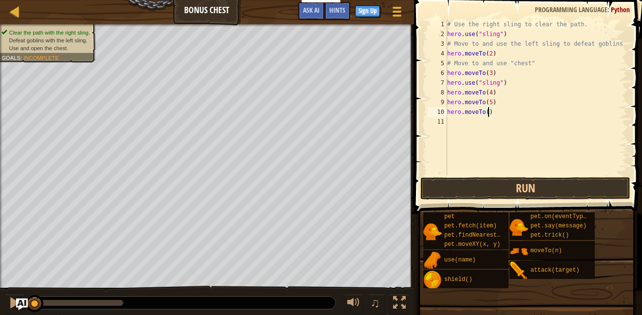
type textarea "hero.moveTo(6)"
type textarea "pet.fetch(chest)"
click at [509, 124] on div "# Use the right sling to clear the path. hero . use ( "sling" ) # Move to and u…" at bounding box center [536, 106] width 182 height 175
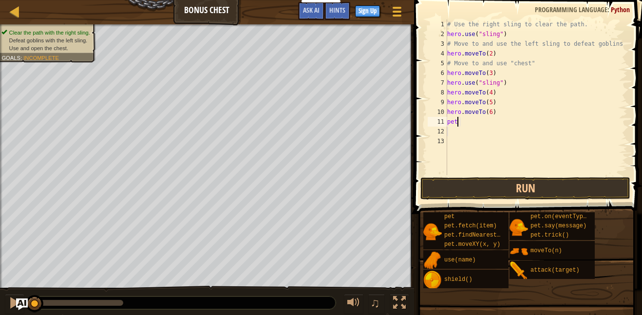
type textarea "p"
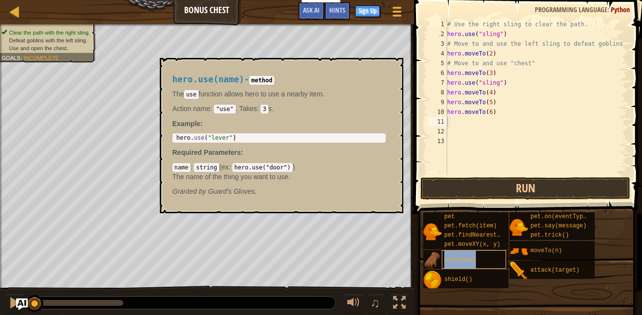
click at [464, 263] on span "use(name)" at bounding box center [460, 260] width 32 height 7
type textarea "hero.use("lever")"
click at [241, 139] on div "hero . use ( "lever" )" at bounding box center [278, 145] width 209 height 22
click at [231, 140] on div "hero . use ( "lever" )" at bounding box center [278, 145] width 209 height 22
click at [228, 139] on div "hero . use ( "lever" )" at bounding box center [278, 145] width 209 height 22
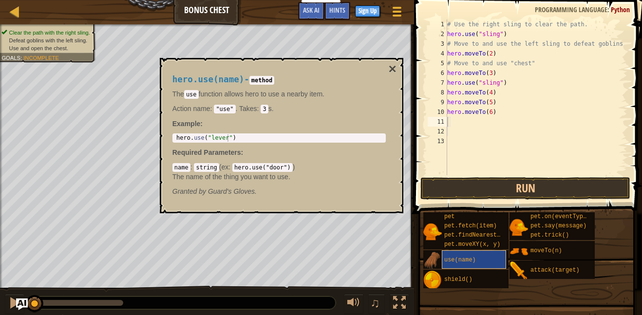
click at [464, 260] on span "use(name)" at bounding box center [460, 260] width 32 height 7
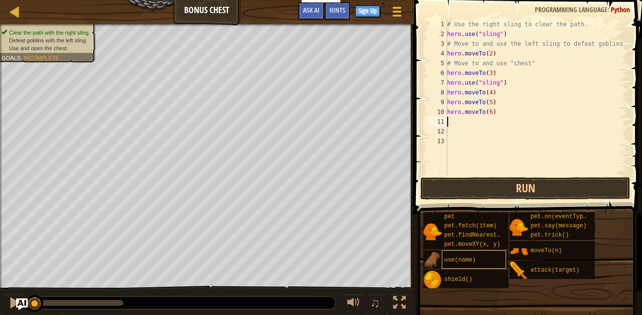
click at [464, 260] on span "use(name)" at bounding box center [460, 260] width 32 height 7
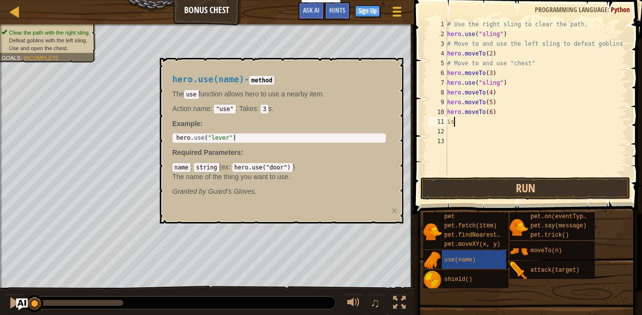
scroll to position [4, 0]
type textarea "i"
type textarea "hero.use("chest")"
click at [490, 194] on button "Run" at bounding box center [525, 188] width 210 height 22
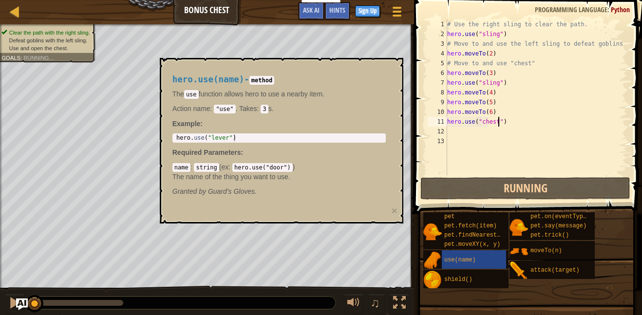
click at [529, 166] on div "# Use the right sling to clear the path. hero . use ( "sling" ) # Move to and u…" at bounding box center [536, 106] width 182 height 175
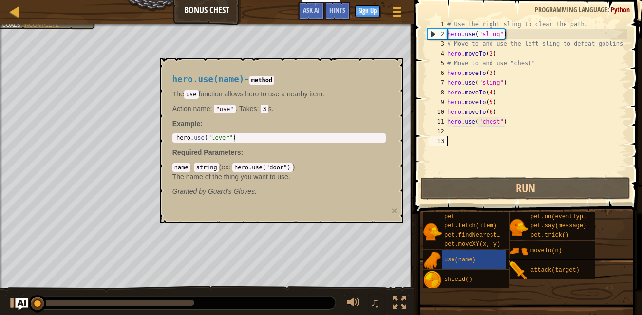
scroll to position [4, 0]
click at [372, 101] on div "The use function allows hero to use a nearby item. Action name : "use" . Takes …" at bounding box center [278, 101] width 213 height 24
click at [468, 253] on div "use(name)" at bounding box center [474, 259] width 64 height 19
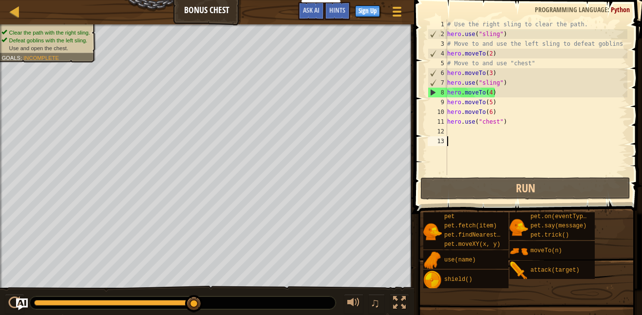
drag, startPoint x: 106, startPoint y: 304, endPoint x: 229, endPoint y: 312, distance: 123.9
click at [229, 312] on div "♫" at bounding box center [207, 300] width 414 height 29
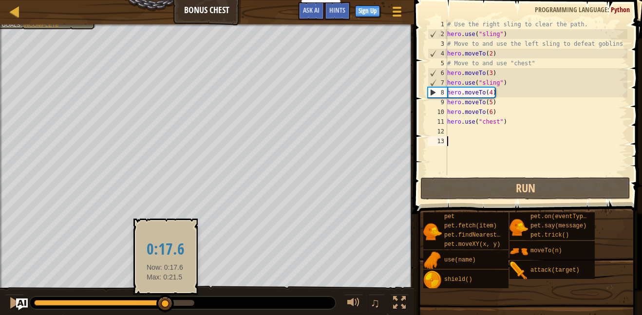
drag, startPoint x: 49, startPoint y: 305, endPoint x: 166, endPoint y: 304, distance: 116.9
click at [166, 304] on div at bounding box center [165, 304] width 18 height 18
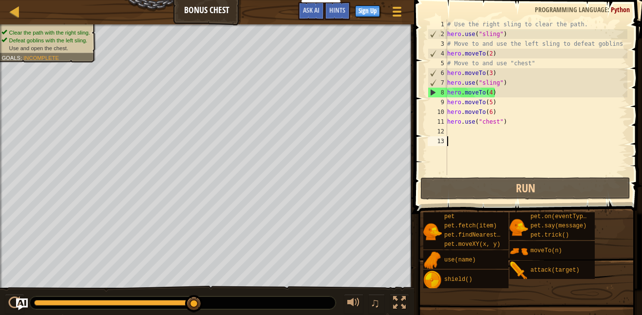
click at [492, 96] on div "# Use the right sling to clear the path. hero . use ( "sling" ) # Move to and u…" at bounding box center [536, 106] width 182 height 175
click at [496, 95] on div "# Use the right sling to clear the path. hero . use ( "sling" ) # Move to and u…" at bounding box center [536, 106] width 182 height 175
click at [509, 82] on div "# Use the right sling to clear the path. hero . use ( "sling" ) # Move to and u…" at bounding box center [536, 106] width 182 height 175
type textarea "hero.use("sling")"
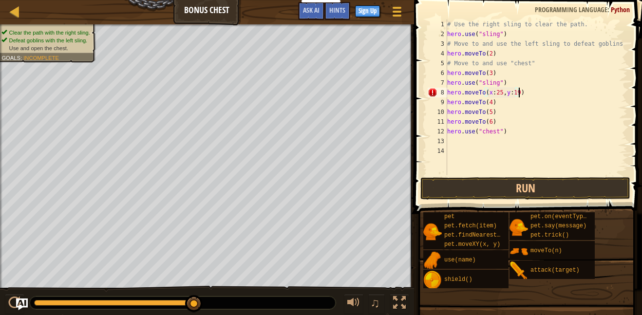
scroll to position [4, 10]
click at [491, 107] on div "# Use the right sling to clear the path. hero . use ( "sling" ) # Move to and u…" at bounding box center [536, 106] width 182 height 175
click at [478, 93] on div "# Use the right sling to clear the path. hero . use ( "sling" ) # Move to and u…" at bounding box center [536, 106] width 182 height 175
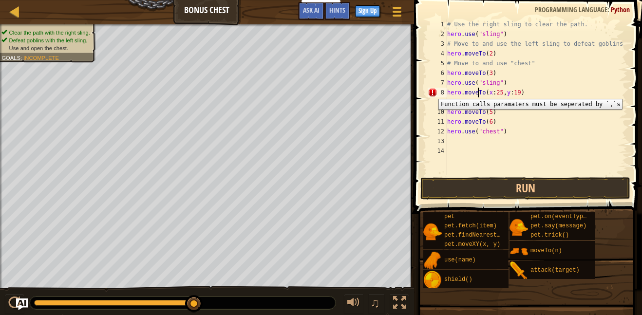
click at [428, 91] on div "8" at bounding box center [437, 93] width 19 height 10
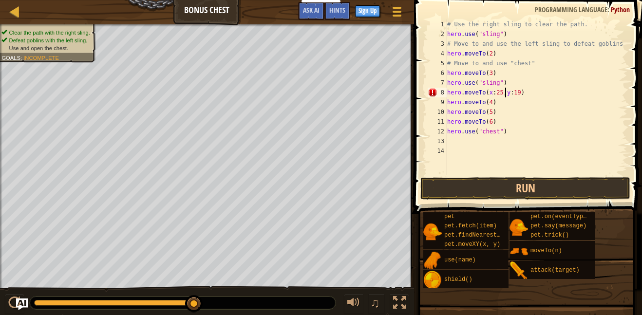
click at [506, 93] on div "# Use the right sling to clear the path. hero . use ( "sling" ) # Move to and u…" at bounding box center [536, 106] width 182 height 175
click at [533, 192] on button "Run" at bounding box center [525, 188] width 210 height 22
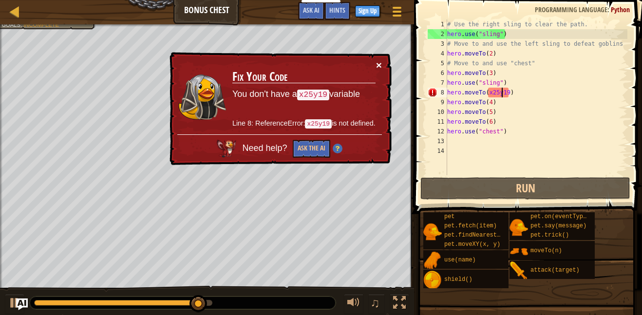
click at [377, 68] on button "×" at bounding box center [379, 65] width 6 height 10
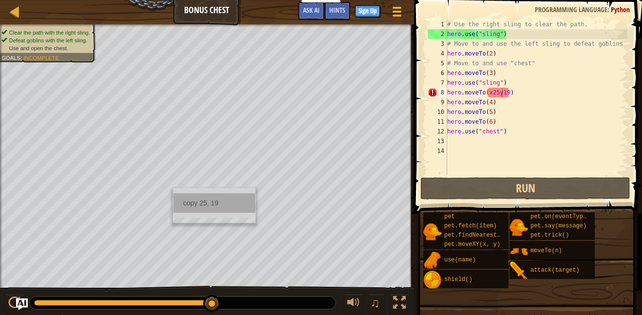
click at [185, 202] on div "copy 25, 19" at bounding box center [214, 202] width 82 height 19
click at [501, 92] on div "# Use the right sling to clear the path. hero . use ( "sling" ) # Move to and u…" at bounding box center [536, 106] width 182 height 175
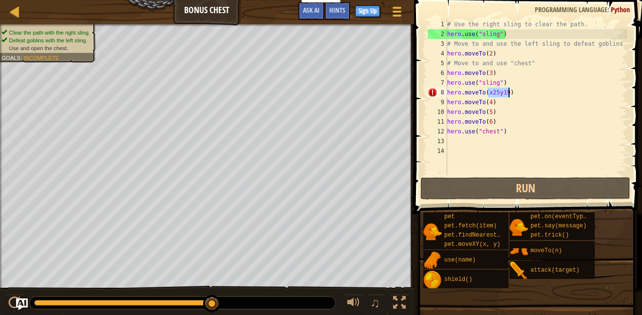
click at [501, 92] on div "# Use the right sling to clear the path. hero . use ( "sling" ) # Move to and u…" at bounding box center [536, 106] width 182 height 175
click at [501, 92] on div "# Use the right sling to clear the path. hero . use ( "sling" ) # Move to and u…" at bounding box center [536, 97] width 182 height 156
click at [501, 92] on div "# Use the right sling to clear the path. hero . use ( "sling" ) # Move to and u…" at bounding box center [536, 106] width 182 height 175
paste textarea "25,"
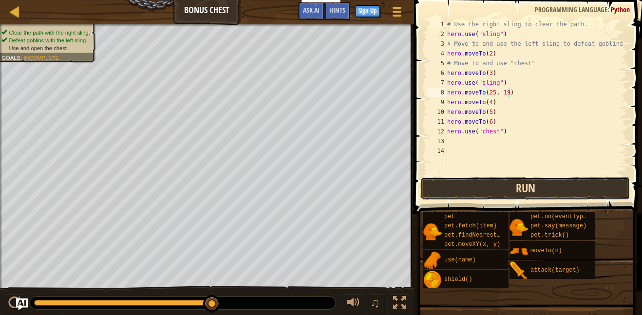
click at [512, 187] on button "Run" at bounding box center [525, 188] width 210 height 22
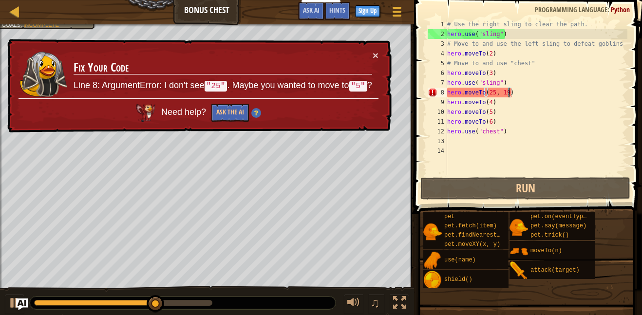
click at [491, 93] on div "# Use the right sling to clear the path. hero . use ( "sling" ) # Move to and u…" at bounding box center [536, 106] width 182 height 175
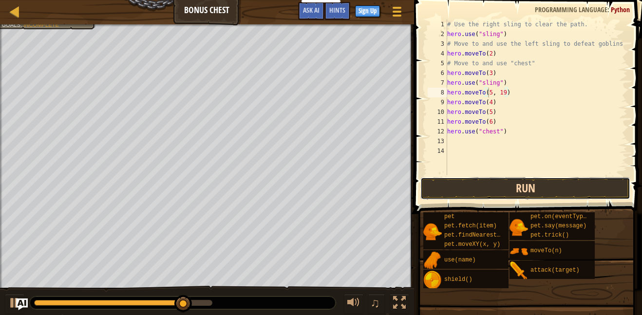
click at [480, 188] on button "Run" at bounding box center [525, 188] width 210 height 22
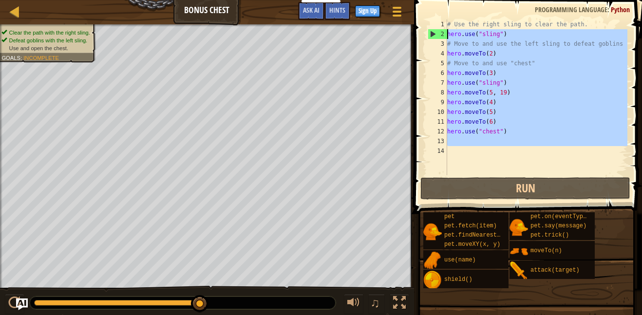
drag, startPoint x: 522, startPoint y: 150, endPoint x: 422, endPoint y: 37, distance: 150.8
click at [422, 37] on div "hero.moveTo(5, 19) 1 2 3 4 5 6 7 8 9 10 11 12 13 14 # Use the right sling to cl…" at bounding box center [526, 126] width 231 height 242
type textarea "hero.use("sling") # Move to and use the left sling to defeat goblins"
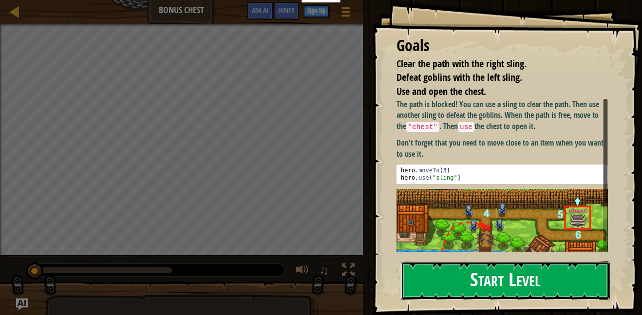
click at [462, 268] on button "Start Level" at bounding box center [505, 280] width 209 height 38
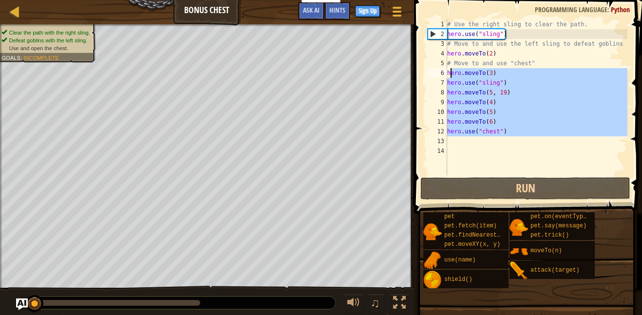
drag, startPoint x: 515, startPoint y: 142, endPoint x: 447, endPoint y: 72, distance: 97.1
click at [447, 72] on div "# Use the right sling to clear the path. hero . use ( "sling" ) # Move to and u…" at bounding box center [536, 106] width 182 height 175
type textarea "hero.moveTo(3) hero.use("sling")"
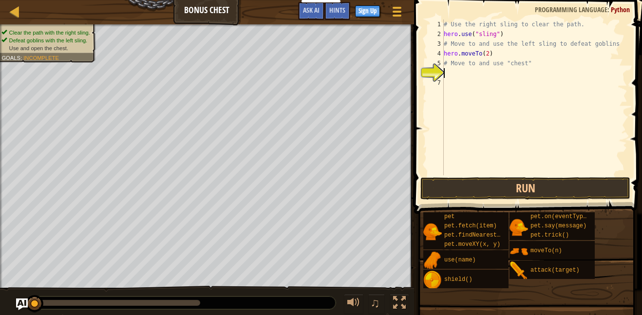
click at [522, 45] on div "# Use the right sling to clear the path. hero . use ( "sling" ) # Move to and u…" at bounding box center [535, 106] width 186 height 175
click at [541, 64] on div "# Use the right sling to clear the path. hero . use ( "sling" ) # Move to and u…" at bounding box center [535, 106] width 186 height 175
type textarea "#"
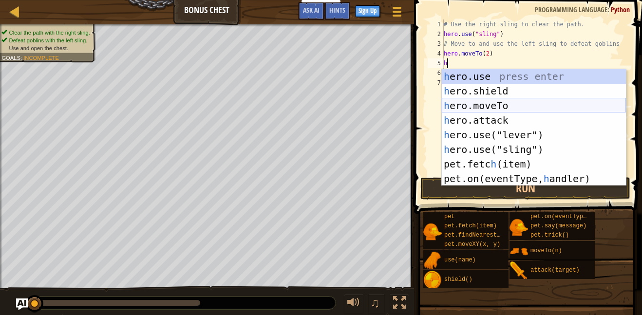
click at [504, 102] on div "h ero.use press enter h ero.shield press enter h ero.moveTo press enter h ero.a…" at bounding box center [534, 142] width 184 height 146
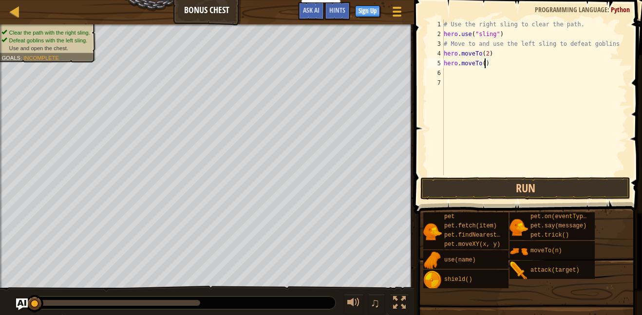
type textarea "hero.moveTo(3)"
click at [459, 69] on div "# Use the right sling to clear the path. hero . use ( "sling" ) # Move to and u…" at bounding box center [535, 106] width 186 height 175
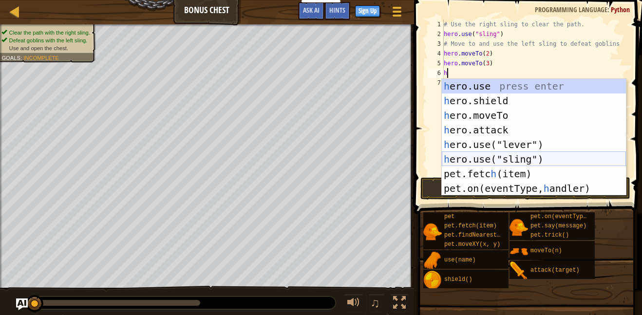
click at [472, 159] on div "h ero.use press enter h ero.shield press enter h ero.moveTo press enter h ero.a…" at bounding box center [534, 152] width 184 height 146
type textarea "hero.use("sling")"
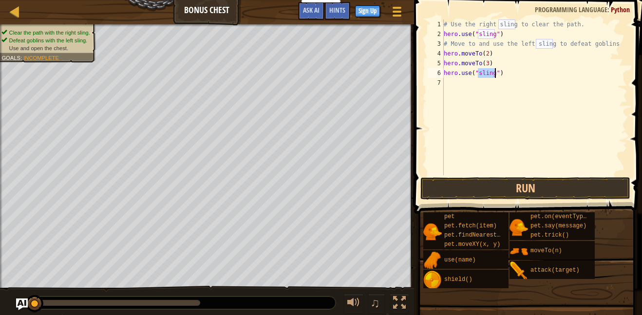
click at [449, 85] on div "# Use the right sling to clear the path. hero . use ( "sling" ) # Move to and u…" at bounding box center [535, 106] width 186 height 175
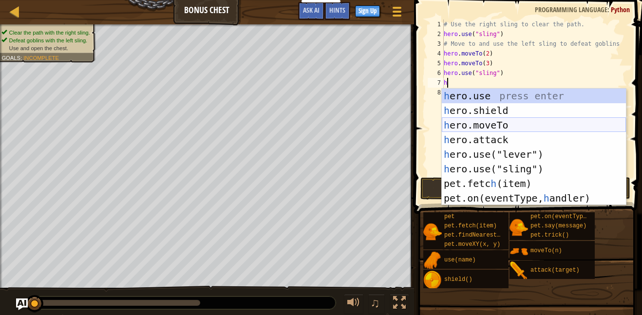
click at [476, 123] on div "h ero.use press enter h ero.shield press enter h ero.moveTo press enter h ero.a…" at bounding box center [534, 162] width 184 height 146
type textarea "hero.moveTo(2)"
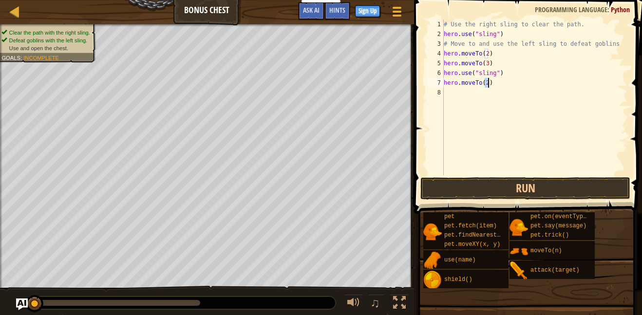
click at [480, 93] on div "# Use the right sling to clear the path. hero . use ( "sling" ) # Move to and u…" at bounding box center [535, 106] width 186 height 175
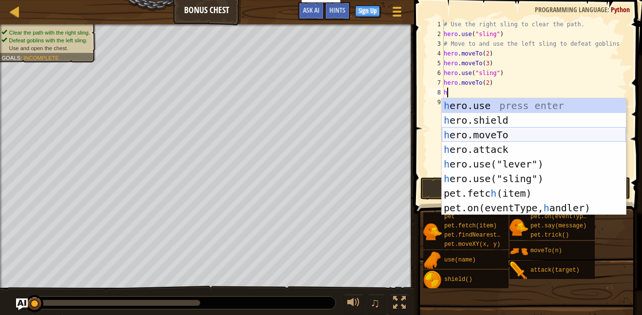
click at [474, 132] on div "h ero.use press enter h ero.shield press enter h ero.moveTo press enter h ero.a…" at bounding box center [534, 171] width 184 height 146
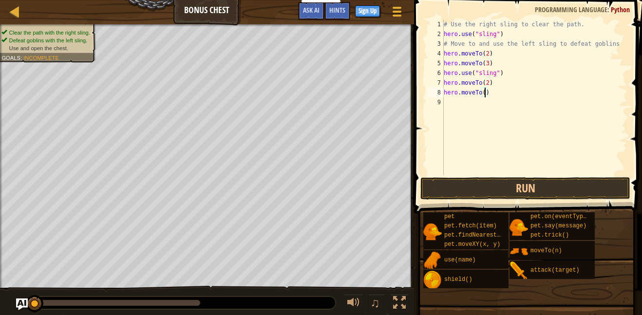
type textarea "hero.moveTo(4)"
click at [454, 101] on div "# Use the right sling to clear the path. hero . use ( "sling" ) # Move to and u…" at bounding box center [535, 106] width 186 height 175
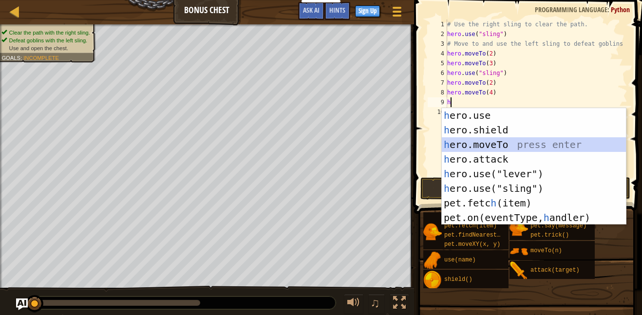
click at [460, 148] on div "h ero.use press enter h ero.shield press enter h ero.moveTo press enter h ero.a…" at bounding box center [534, 181] width 184 height 146
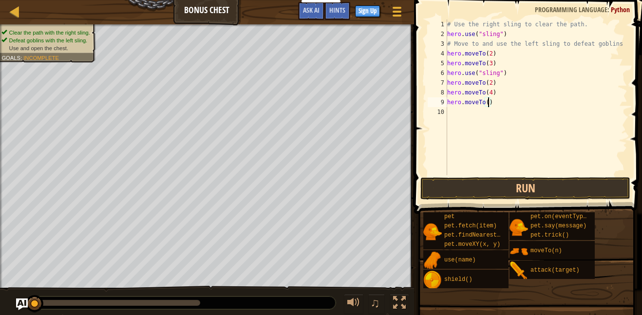
type textarea "hero.moveTo(5)"
click at [458, 111] on div "# Use the right sling to clear the path. hero . use ( "sling" ) # Move to and u…" at bounding box center [536, 106] width 182 height 175
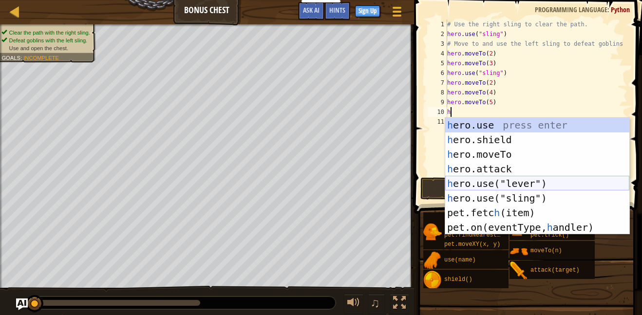
click at [471, 181] on div "h ero.use press enter h ero.shield press enter h ero.moveTo press enter h ero.a…" at bounding box center [537, 191] width 184 height 146
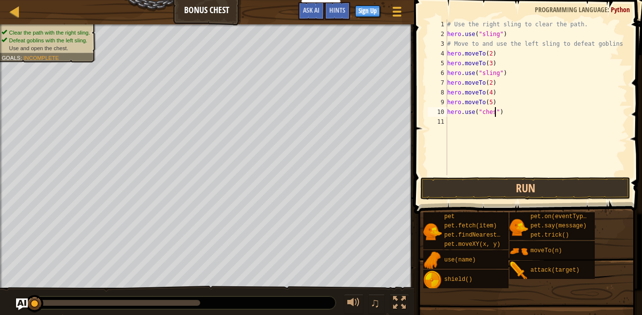
scroll to position [4, 7]
type textarea "hero.use("chest")"
click at [496, 189] on button "Run" at bounding box center [525, 188] width 210 height 22
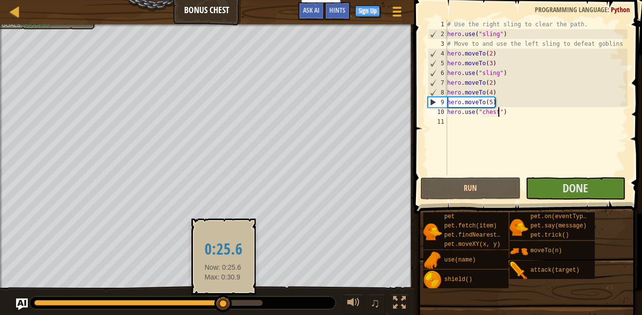
drag, startPoint x: 64, startPoint y: 301, endPoint x: 225, endPoint y: 301, distance: 160.7
click at [225, 301] on div at bounding box center [223, 304] width 18 height 18
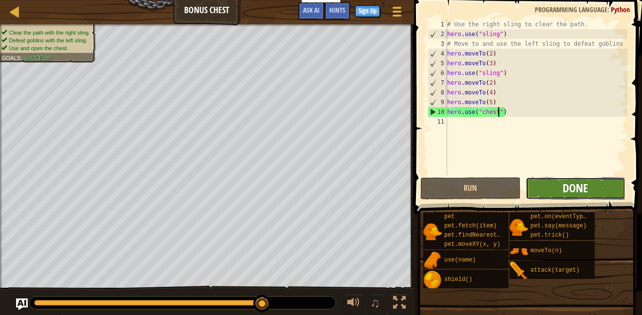
click at [564, 190] on span "Done" at bounding box center [574, 188] width 25 height 16
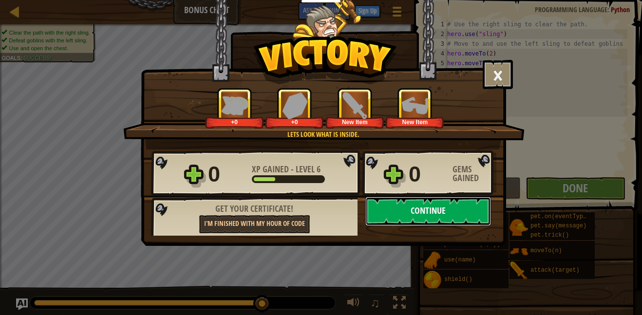
click at [450, 215] on button "Continue" at bounding box center [428, 211] width 126 height 29
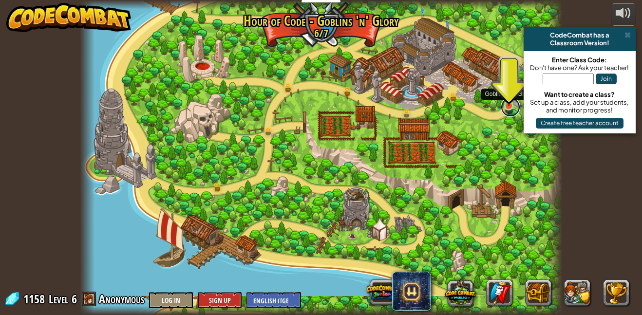
click at [504, 108] on link at bounding box center [510, 106] width 19 height 19
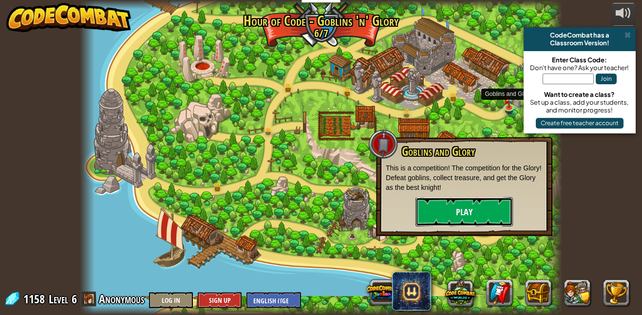
click at [441, 208] on button "Play" at bounding box center [463, 211] width 97 height 29
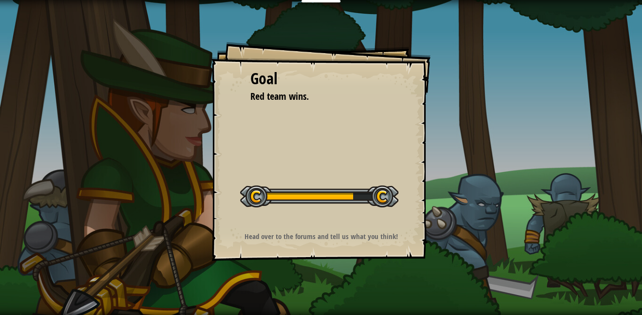
click at [637, 311] on div "Goal Red team wins. Start Level Error loading from server. Try refreshing the p…" at bounding box center [321, 157] width 642 height 315
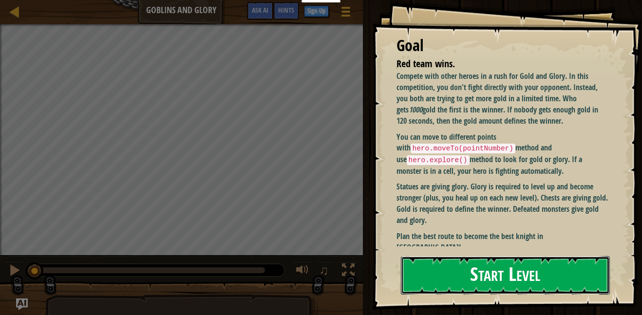
click at [488, 256] on button "Start Level" at bounding box center [505, 275] width 209 height 38
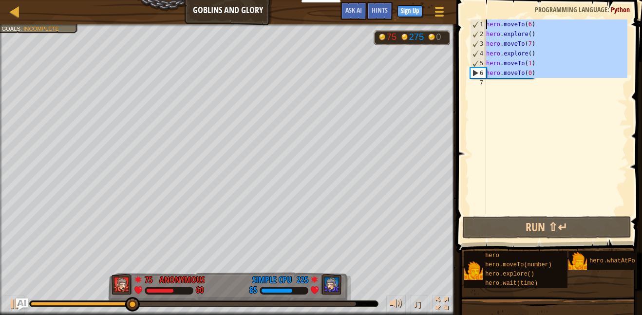
drag, startPoint x: 545, startPoint y: 88, endPoint x: 487, endPoint y: 27, distance: 84.0
click at [487, 27] on div "hero . moveTo ( 6 ) hero . explore ( ) hero . moveTo ( 7 ) hero . explore ( ) h…" at bounding box center [555, 126] width 143 height 214
type textarea "hero.moveTo(6) hero.explore()"
click at [577, 117] on div "hero . moveTo ( 6 ) hero . explore ( ) hero . moveTo ( 7 ) hero . explore ( ) h…" at bounding box center [555, 116] width 143 height 195
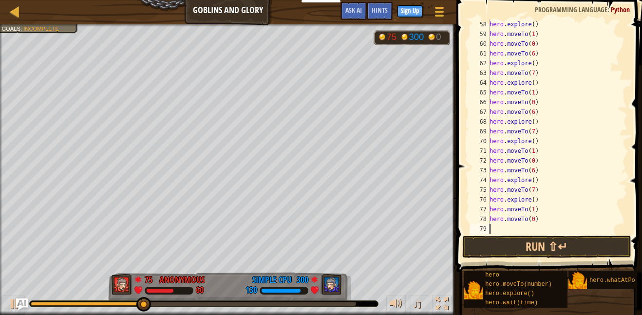
scroll to position [555, 0]
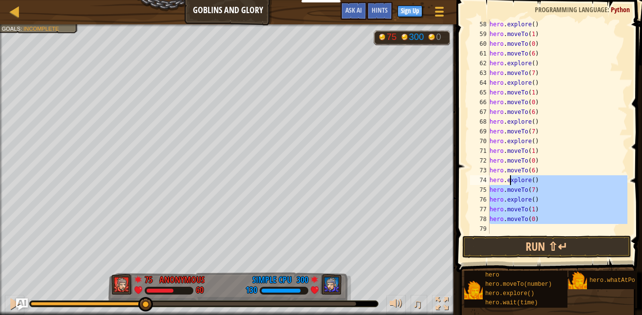
drag, startPoint x: 554, startPoint y: 228, endPoint x: 509, endPoint y: 182, distance: 64.4
click at [509, 182] on div "hero . explore ( ) hero . moveTo ( 1 ) hero . moveTo ( 0 ) hero . moveTo ( 6 ) …" at bounding box center [557, 136] width 140 height 234
click at [499, 243] on button "Run ⇧↵" at bounding box center [546, 247] width 169 height 22
type textarea "hero.explore()"
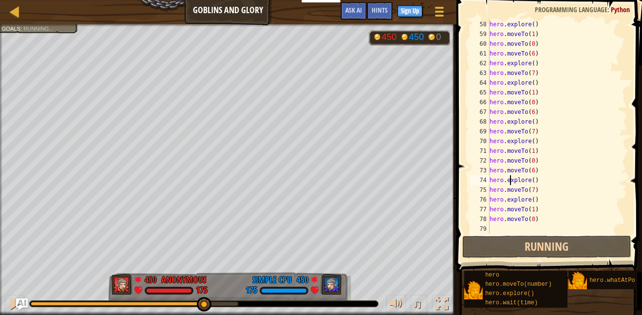
drag, startPoint x: 55, startPoint y: 305, endPoint x: 176, endPoint y: 310, distance: 120.9
click at [176, 310] on div "♫" at bounding box center [228, 301] width 456 height 29
drag, startPoint x: 222, startPoint y: 300, endPoint x: 304, endPoint y: 299, distance: 82.8
click at [304, 299] on div "♫" at bounding box center [228, 301] width 456 height 29
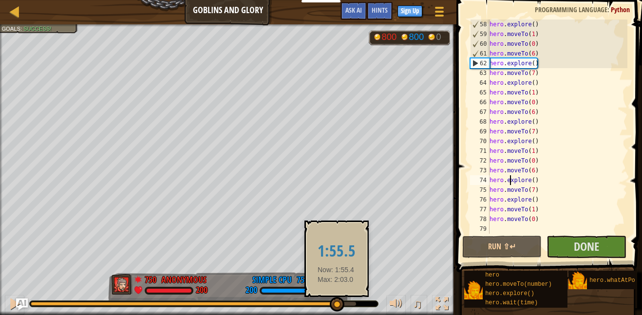
drag, startPoint x: 331, startPoint y: 303, endPoint x: 338, endPoint y: 303, distance: 6.8
click at [338, 303] on div at bounding box center [337, 304] width 15 height 15
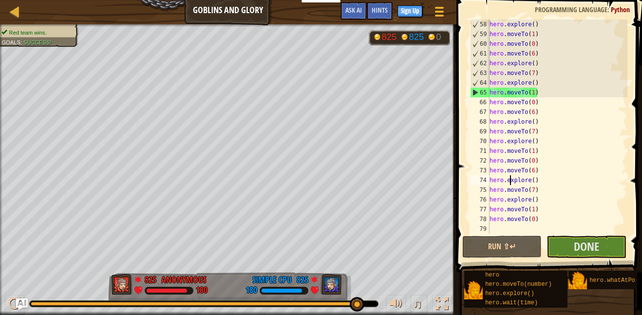
drag, startPoint x: 340, startPoint y: 304, endPoint x: 366, endPoint y: 307, distance: 25.5
click at [366, 307] on div at bounding box center [203, 303] width 349 height 7
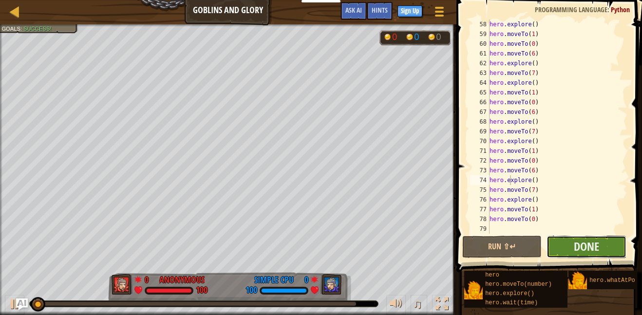
click at [563, 252] on button "Done" at bounding box center [585, 247] width 79 height 22
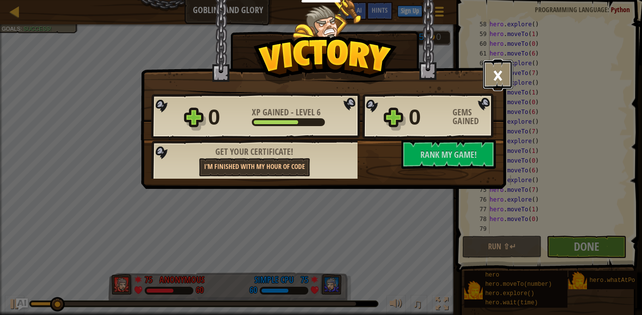
click at [503, 71] on button "×" at bounding box center [498, 74] width 30 height 29
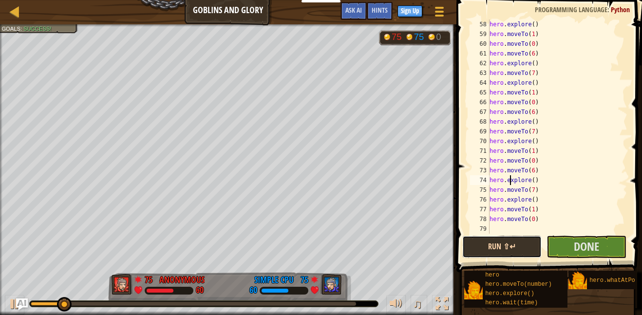
click at [506, 245] on button "Run ⇧↵" at bounding box center [501, 247] width 79 height 22
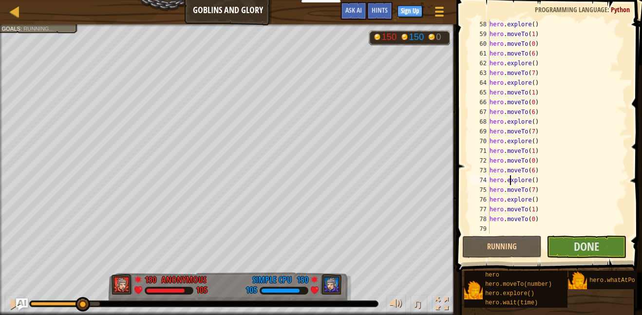
drag, startPoint x: 37, startPoint y: 305, endPoint x: 281, endPoint y: 308, distance: 244.5
click at [281, 308] on div "♫" at bounding box center [228, 301] width 456 height 29
drag, startPoint x: 95, startPoint y: 305, endPoint x: 162, endPoint y: 308, distance: 66.3
click at [162, 308] on div "♫" at bounding box center [228, 301] width 456 height 29
drag, startPoint x: 198, startPoint y: 305, endPoint x: 314, endPoint y: 313, distance: 116.2
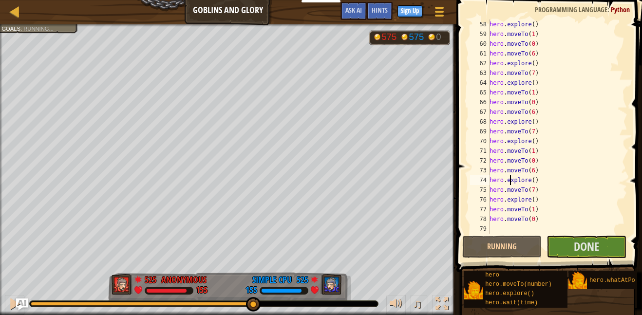
click at [314, 313] on div "♫" at bounding box center [228, 301] width 456 height 29
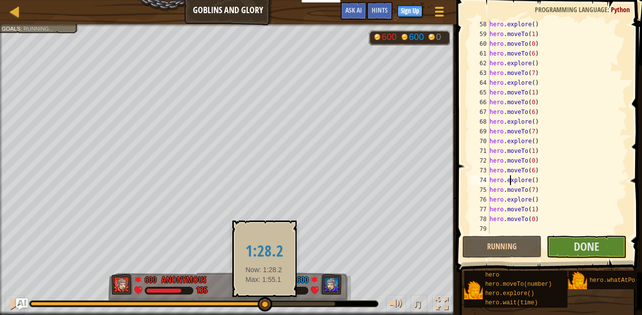
drag, startPoint x: 260, startPoint y: 303, endPoint x: 335, endPoint y: 300, distance: 75.6
click at [272, 300] on div at bounding box center [265, 304] width 15 height 15
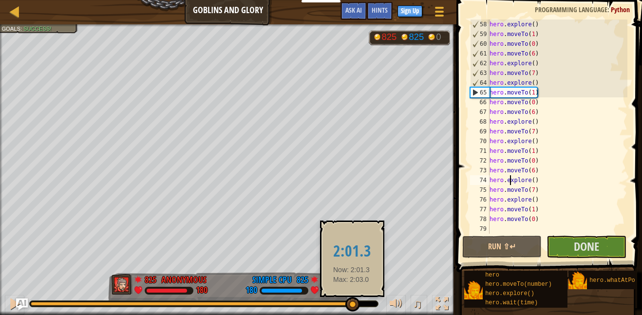
drag, startPoint x: 341, startPoint y: 306, endPoint x: 354, endPoint y: 307, distance: 12.7
click at [354, 307] on div at bounding box center [352, 304] width 15 height 15
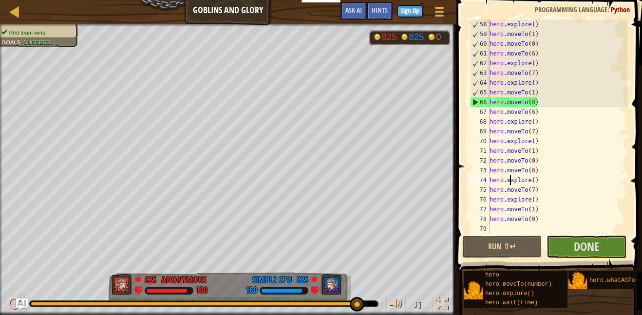
drag, startPoint x: 354, startPoint y: 307, endPoint x: 366, endPoint y: 307, distance: 11.2
click at [366, 307] on div at bounding box center [203, 303] width 349 height 7
click at [573, 244] on button "Done" at bounding box center [585, 247] width 79 height 22
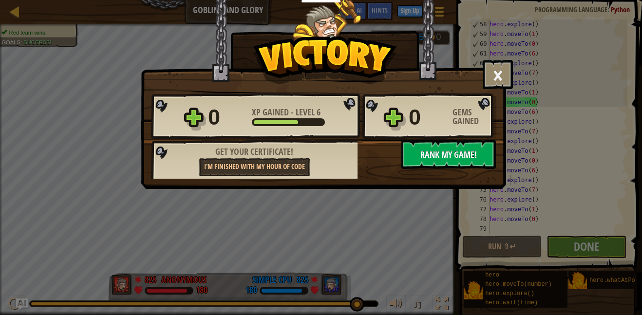
click at [430, 165] on button "No New Code to Rank Rank My Game! Submitting... Submitted for Ranking Failed to…" at bounding box center [448, 154] width 94 height 29
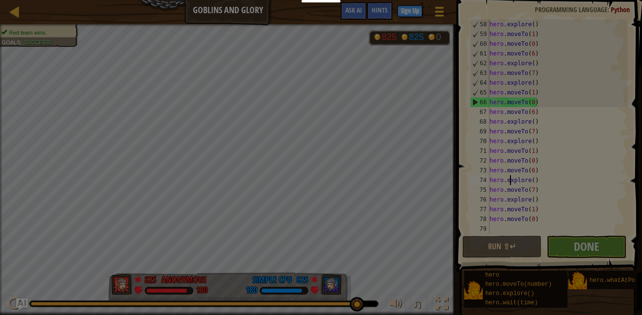
scroll to position [4, 3]
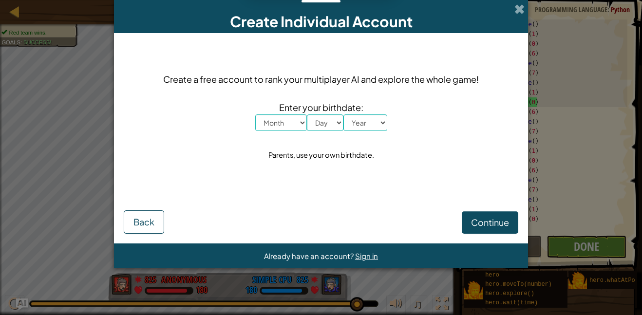
click at [286, 112] on span "Enter your birthdate:" at bounding box center [321, 107] width 132 height 14
click at [285, 119] on select "Month January February March April May June July August September October Novem…" at bounding box center [281, 122] width 52 height 17
select select "4"
click at [255, 114] on select "Month January February March April May June July August September October Novem…" at bounding box center [281, 122] width 52 height 17
click at [325, 127] on select "Day 1 2 3 4 5 6 7 8 9 10 11 12 13 14 15 16 17 18 19 20 21 22 23 24 25 26 27 28 …" at bounding box center [325, 122] width 37 height 17
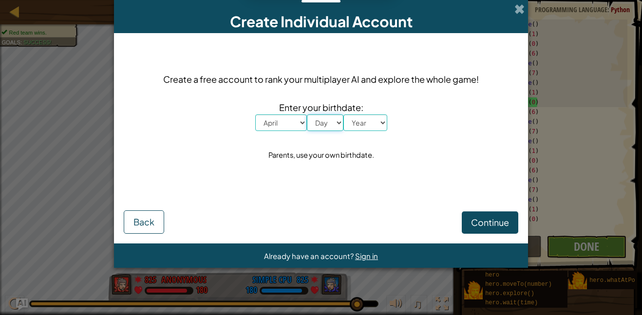
select select "5"
click at [307, 114] on select "Day 1 2 3 4 5 6 7 8 9 10 11 12 13 14 15 16 17 18 19 20 21 22 23 24 25 26 27 28 …" at bounding box center [325, 122] width 37 height 17
click at [356, 114] on select "Year 2025 2024 2023 2022 2021 2020 2019 2018 2017 2016 2015 2014 2013 2012 2011…" at bounding box center [365, 122] width 44 height 17
click at [356, 118] on select "Year 2025 2024 2023 2022 2021 2020 2019 2018 2017 2016 2015 2014 2013 2012 2011…" at bounding box center [365, 122] width 44 height 17
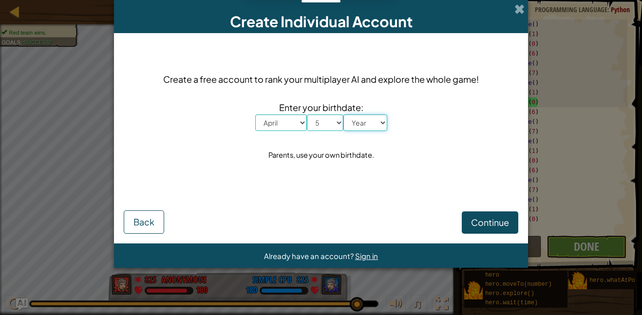
select select "2000"
click at [343, 114] on select "Year 2025 2024 2023 2022 2021 2020 2019 2018 2017 2016 2015 2014 2013 2012 2011…" at bounding box center [365, 122] width 44 height 17
click at [472, 237] on form "Create a free account to rank your multiplayer AI and explore the whole game! E…" at bounding box center [321, 138] width 414 height 210
click at [476, 225] on span "Continue" at bounding box center [490, 222] width 38 height 11
